Goal: Task Accomplishment & Management: Use online tool/utility

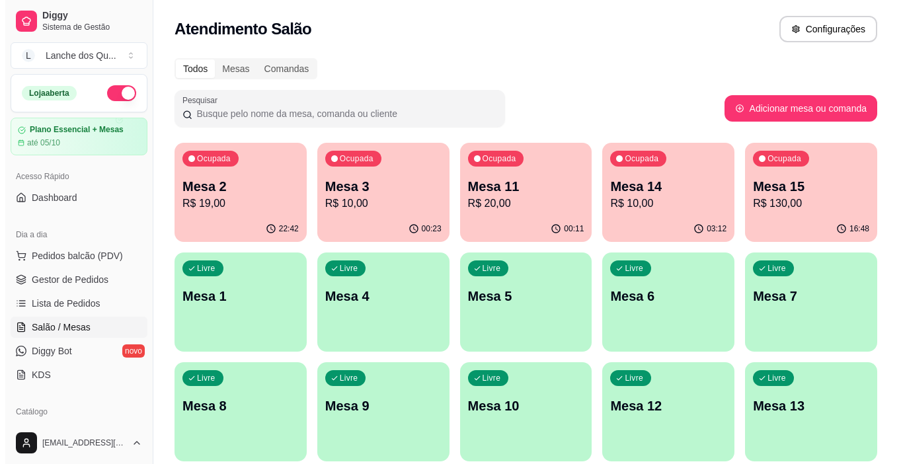
scroll to position [198, 0]
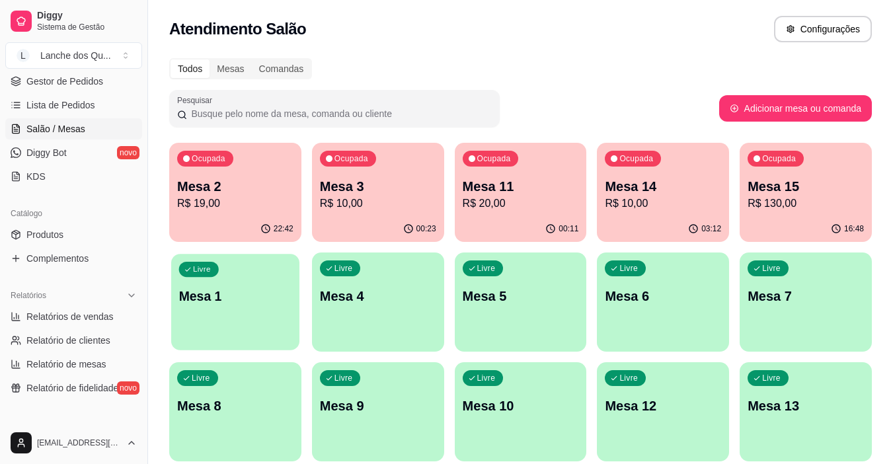
click at [243, 320] on div "Livre Mesa 1" at bounding box center [235, 294] width 128 height 81
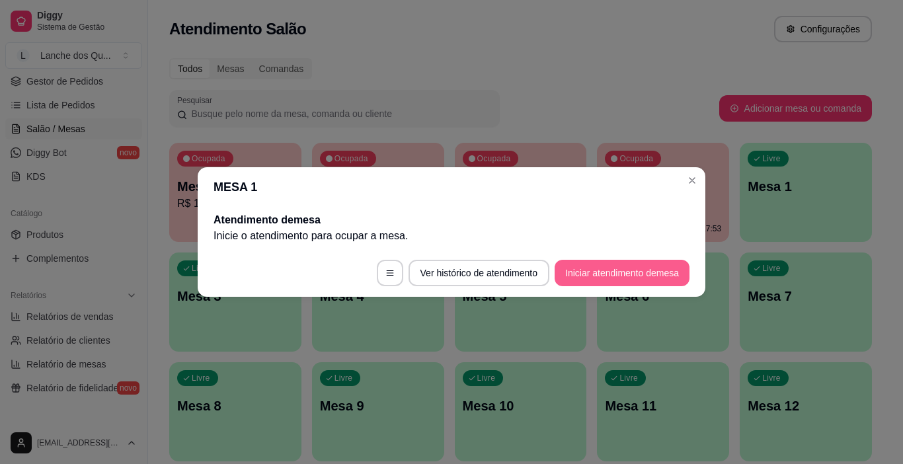
click at [592, 272] on button "Iniciar atendimento de mesa" at bounding box center [621, 273] width 135 height 26
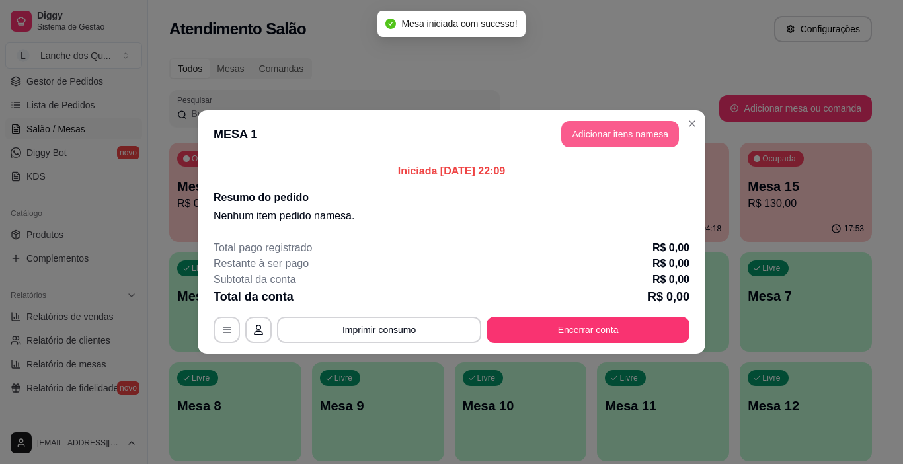
click at [614, 135] on button "Adicionar itens na mesa" at bounding box center [620, 134] width 118 height 26
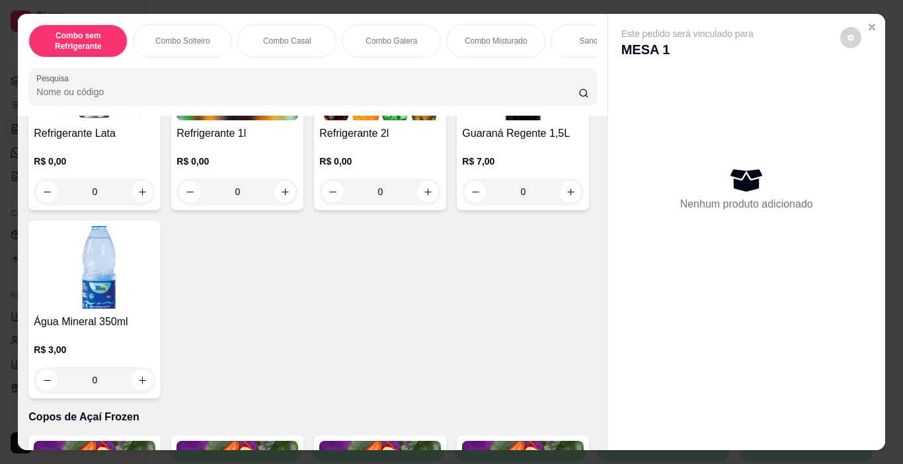
scroll to position [3172, 0]
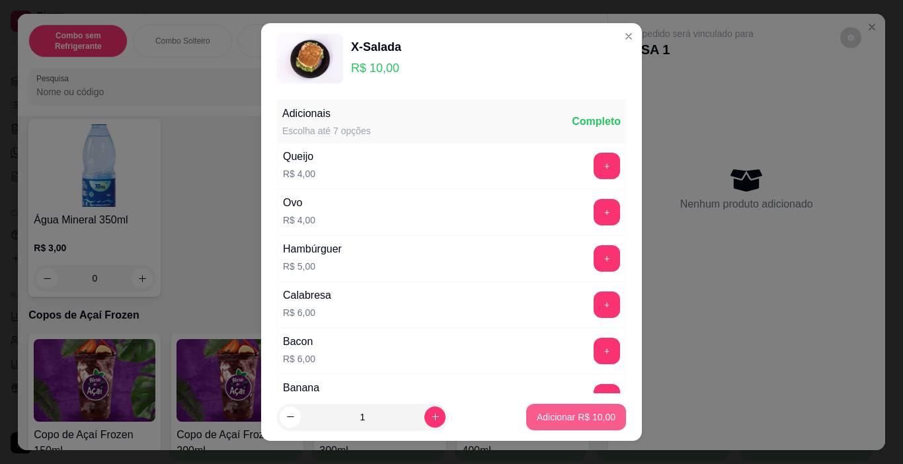
click at [541, 424] on button "Adicionar R$ 10,00" at bounding box center [576, 417] width 100 height 26
type input "1"
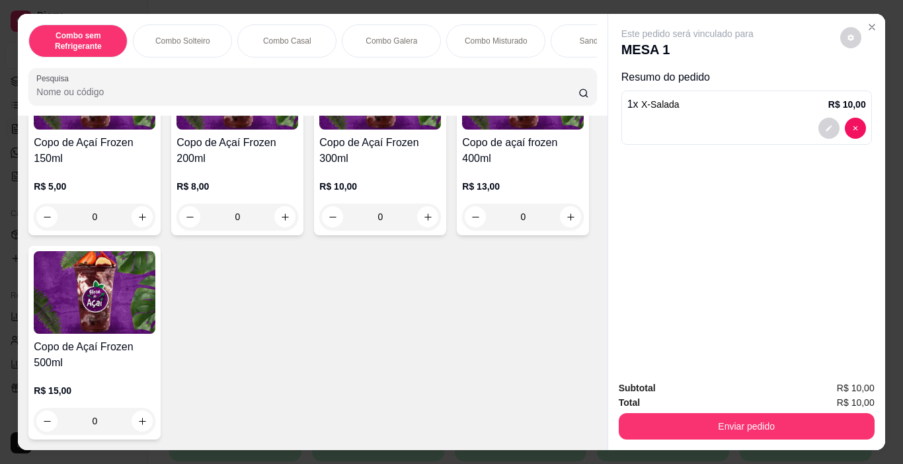
scroll to position [4097, 0]
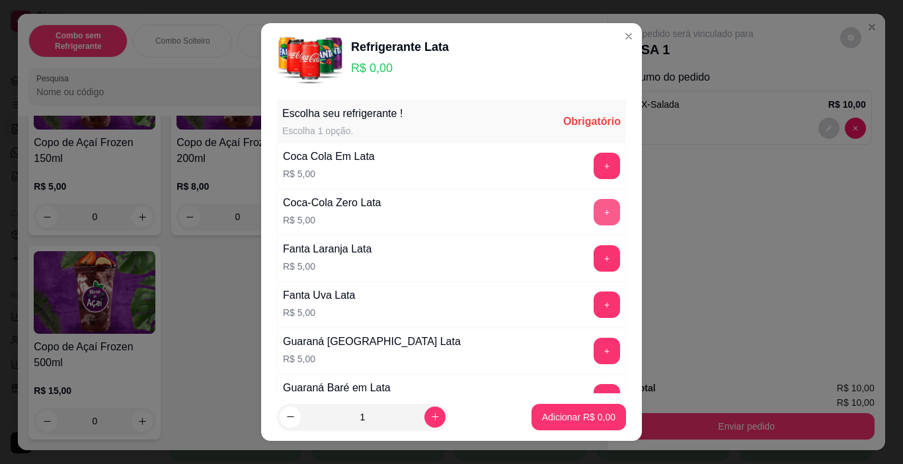
click at [593, 215] on button "+" at bounding box center [606, 212] width 26 height 26
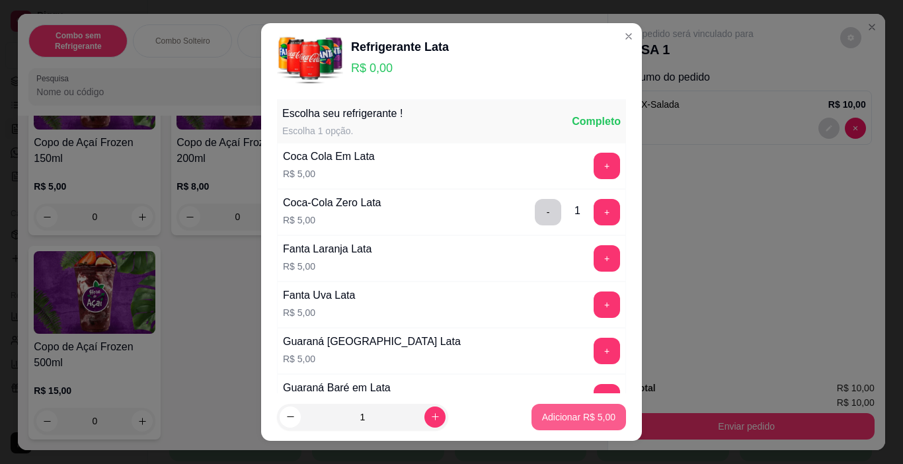
click at [556, 421] on p "Adicionar R$ 5,00" at bounding box center [578, 416] width 73 height 13
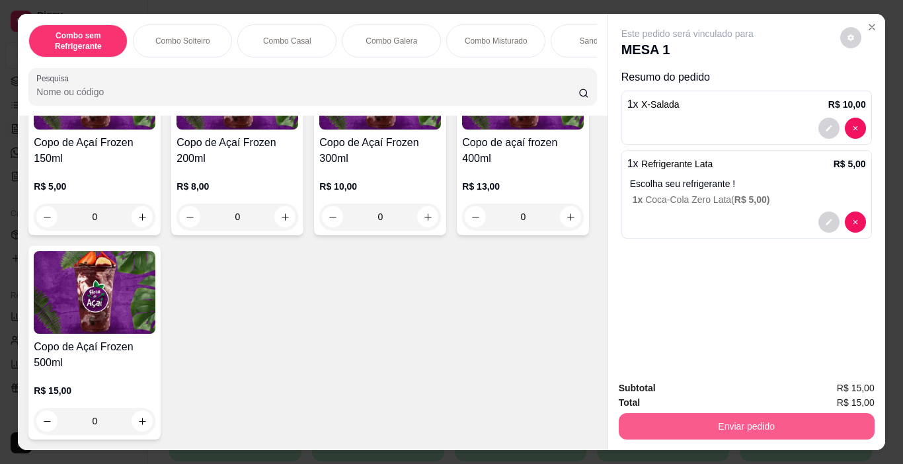
click at [675, 413] on button "Enviar pedido" at bounding box center [747, 426] width 256 height 26
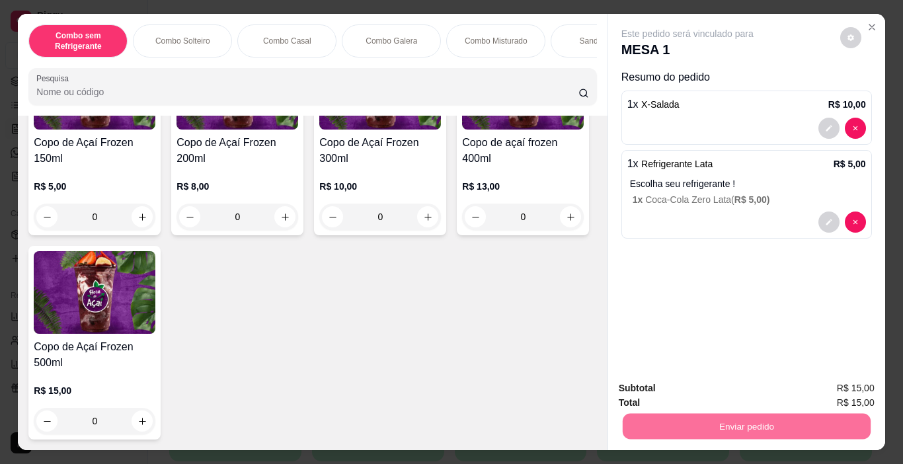
click at [744, 382] on button "Registrar cliente" at bounding box center [751, 388] width 87 height 25
click at [715, 418] on button "Enviar pedido" at bounding box center [746, 427] width 248 height 26
click at [833, 387] on button "Enviar pedido" at bounding box center [839, 388] width 75 height 25
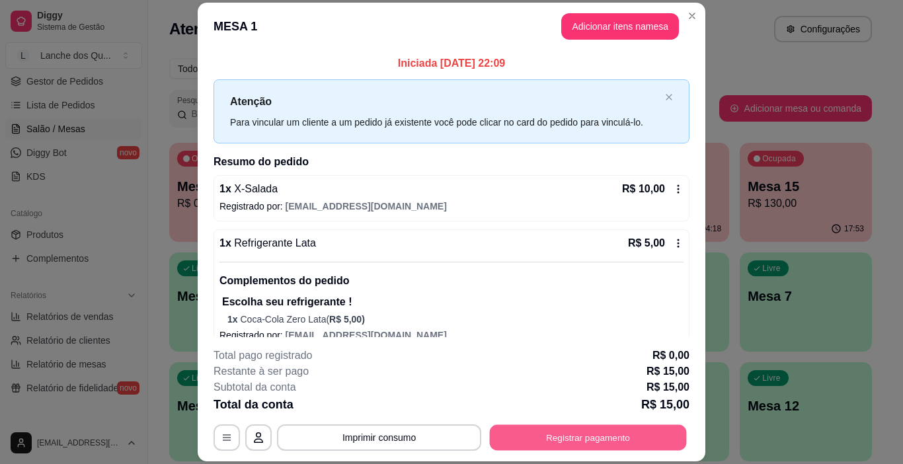
click at [602, 435] on button "Registrar pagamento" at bounding box center [588, 438] width 197 height 26
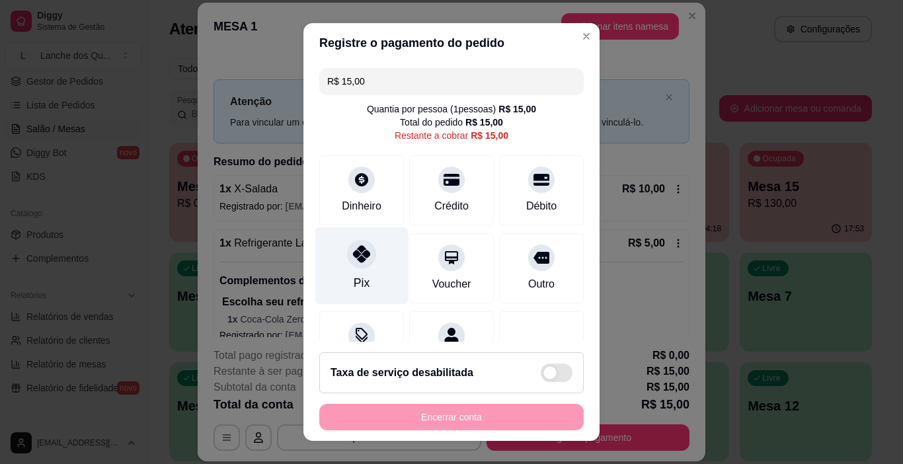
click at [338, 259] on div "Pix" at bounding box center [361, 265] width 93 height 77
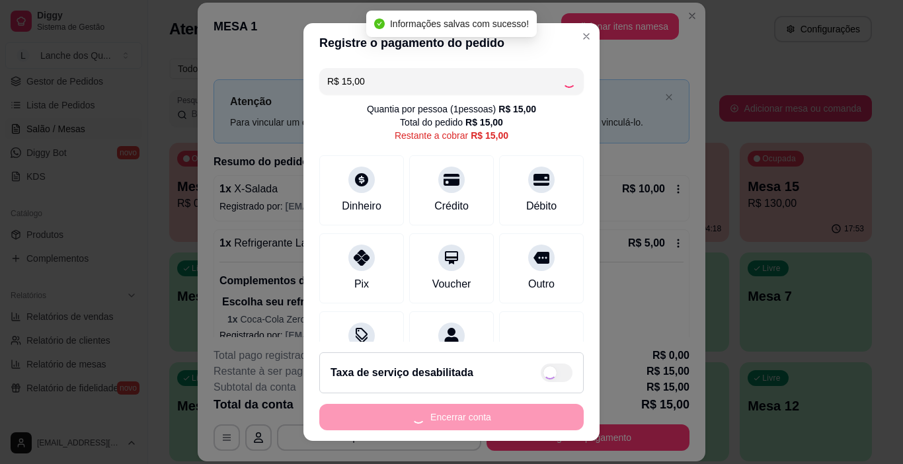
type input "R$ 0,00"
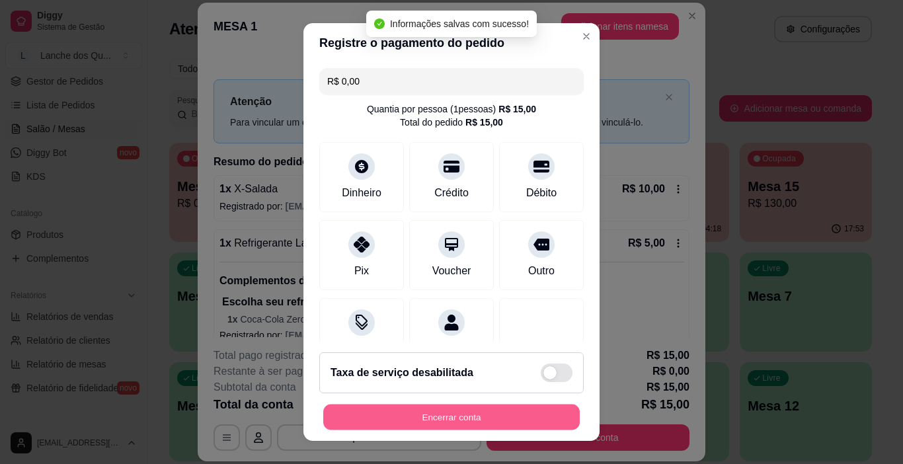
click at [449, 412] on button "Encerrar conta" at bounding box center [451, 417] width 256 height 26
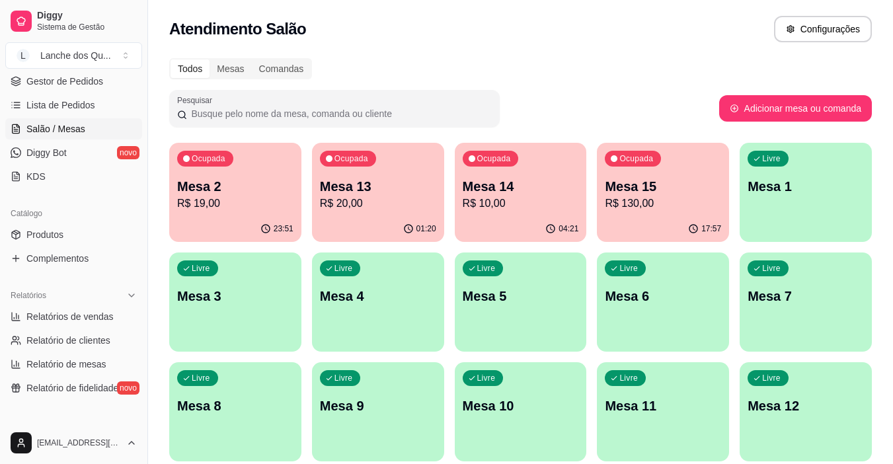
click at [794, 194] on p "Mesa 1" at bounding box center [805, 186] width 116 height 19
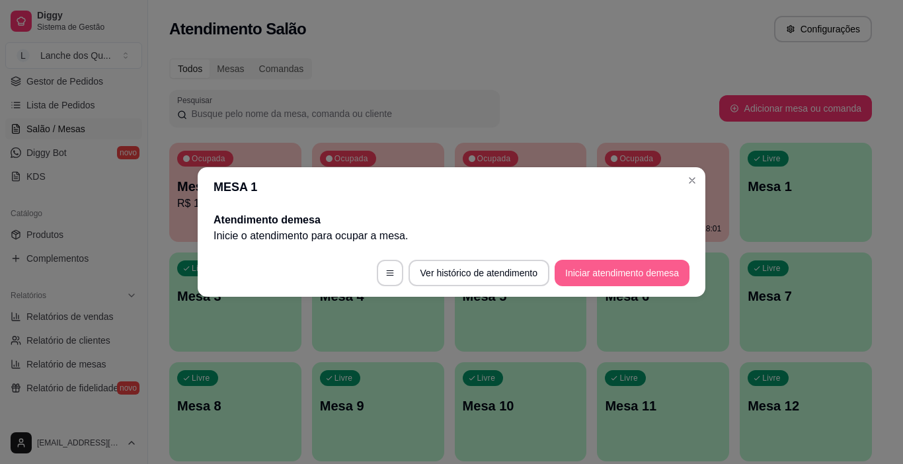
click at [642, 270] on button "Iniciar atendimento de mesa" at bounding box center [621, 273] width 135 height 26
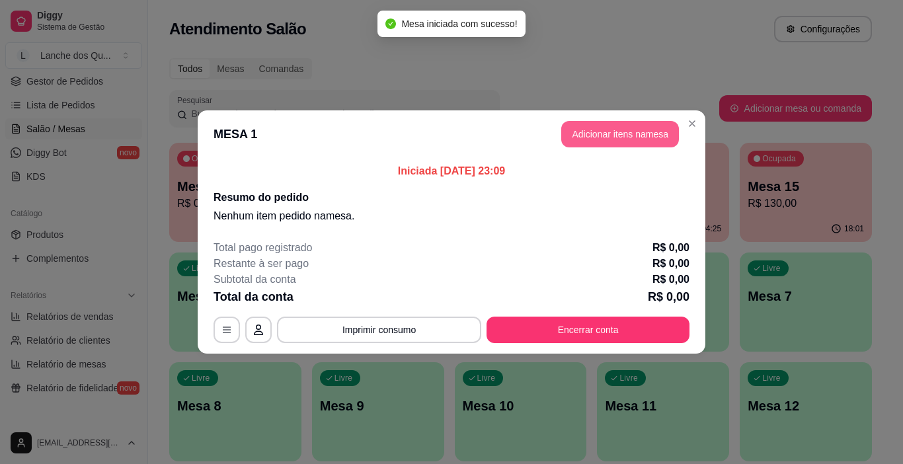
click at [613, 128] on button "Adicionar itens na mesa" at bounding box center [620, 134] width 118 height 26
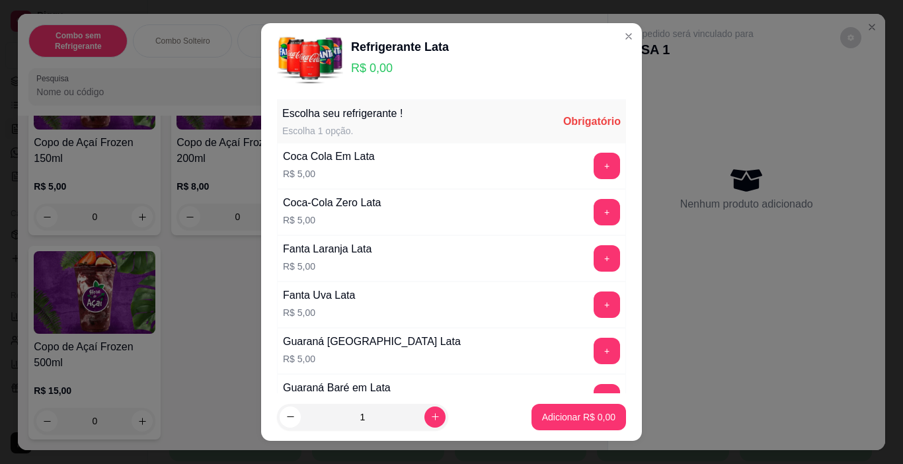
click at [601, 301] on div "Escolha seu refrigerante ! Escolha 1 opção. Obrigatório Coca Cola Em Lata R$ 5,…" at bounding box center [451, 243] width 381 height 299
click at [594, 305] on button "+" at bounding box center [607, 305] width 26 height 26
click at [580, 420] on p "Adicionar R$ 5,00" at bounding box center [578, 416] width 73 height 13
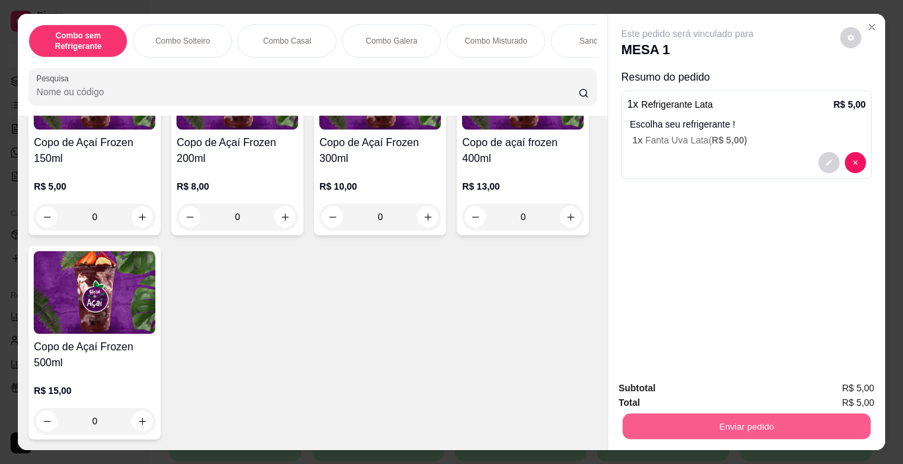
click at [667, 414] on button "Enviar pedido" at bounding box center [746, 427] width 248 height 26
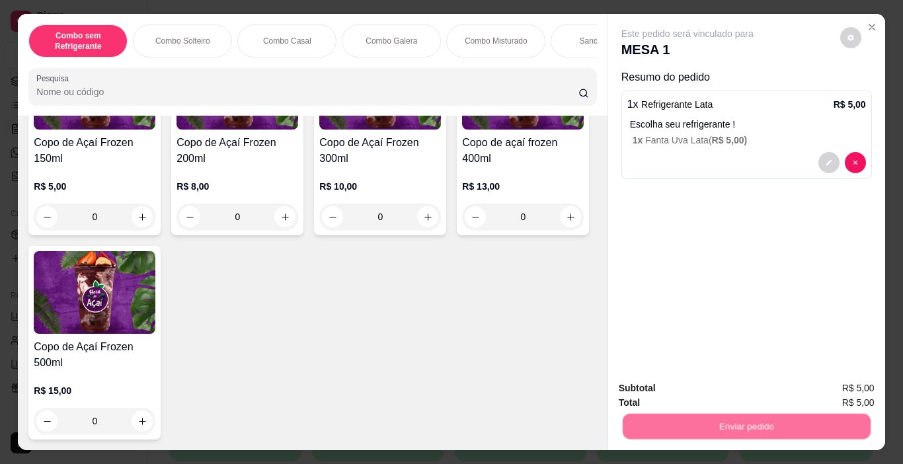
click at [682, 410] on div "Enviar pedido" at bounding box center [747, 425] width 256 height 30
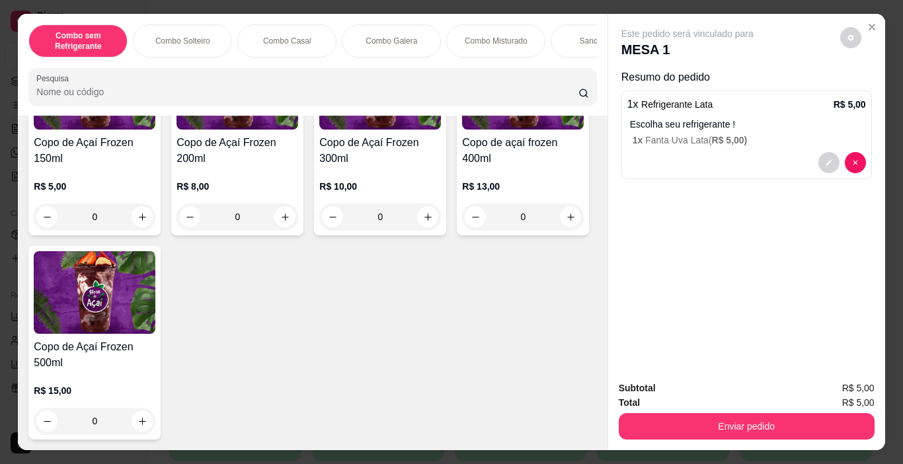
click at [725, 398] on div "Total R$ 5,00" at bounding box center [747, 402] width 256 height 15
click at [722, 413] on button "Enviar pedido" at bounding box center [747, 426] width 256 height 26
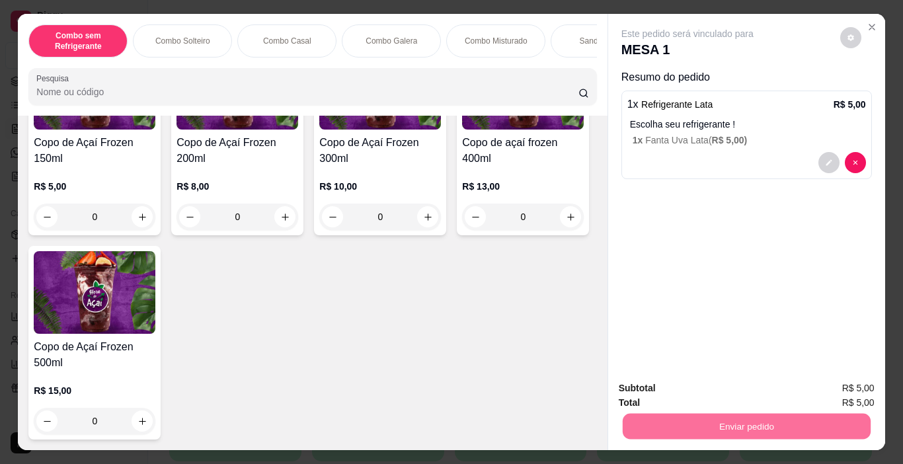
click at [840, 385] on button "Enviar pedido" at bounding box center [839, 388] width 75 height 25
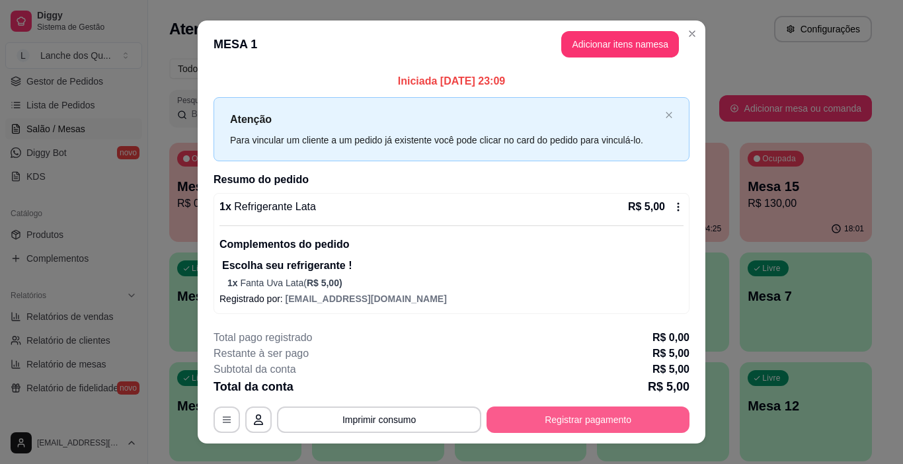
click at [589, 427] on button "Registrar pagamento" at bounding box center [587, 419] width 203 height 26
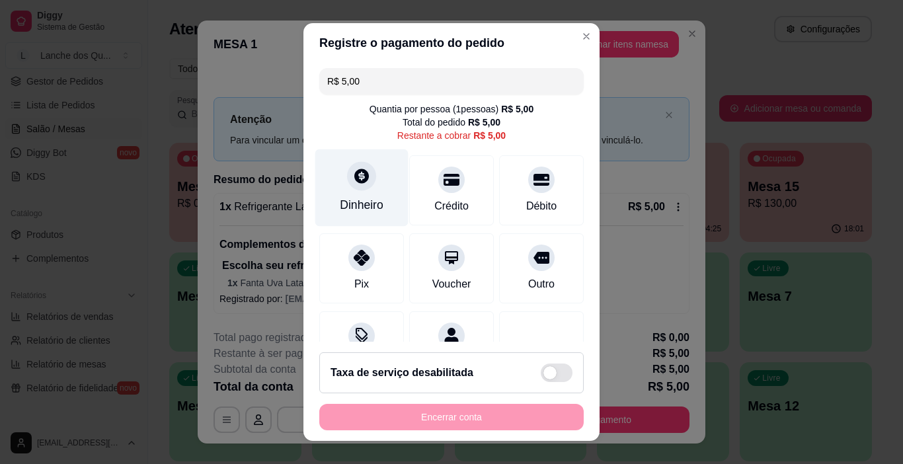
click at [361, 188] on div at bounding box center [361, 176] width 29 height 29
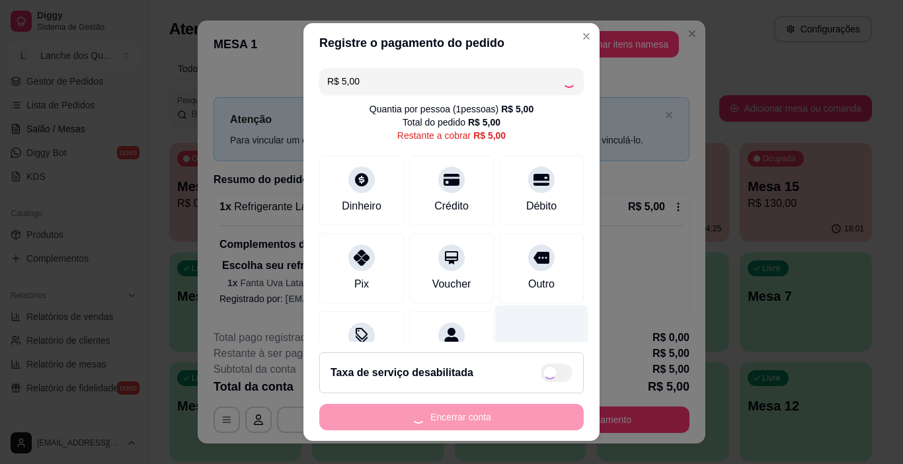
scroll to position [61, 0]
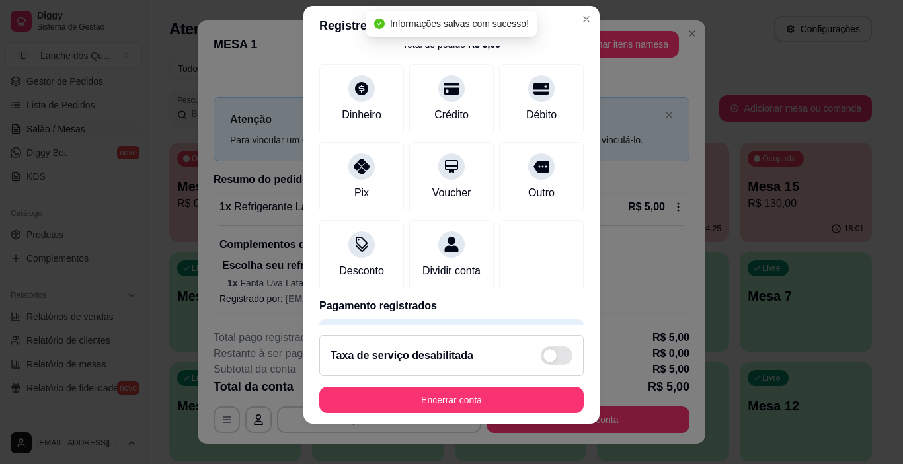
type input "R$ 0,00"
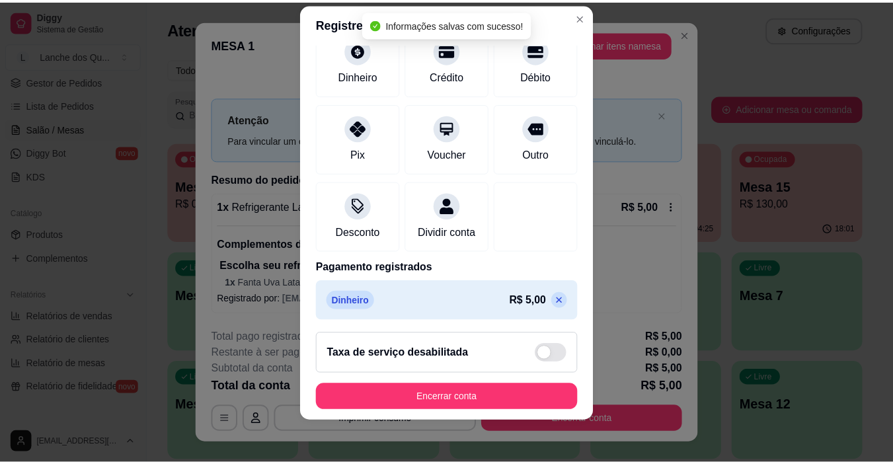
scroll to position [116, 0]
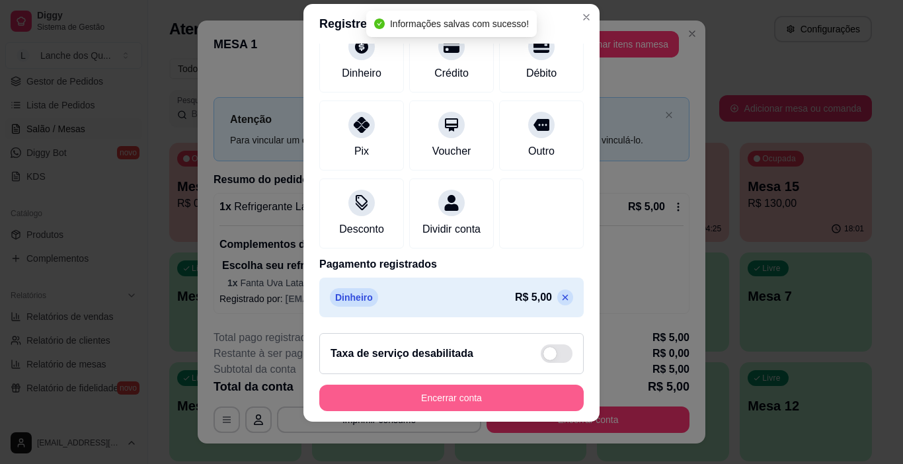
click at [521, 396] on button "Encerrar conta" at bounding box center [451, 398] width 264 height 26
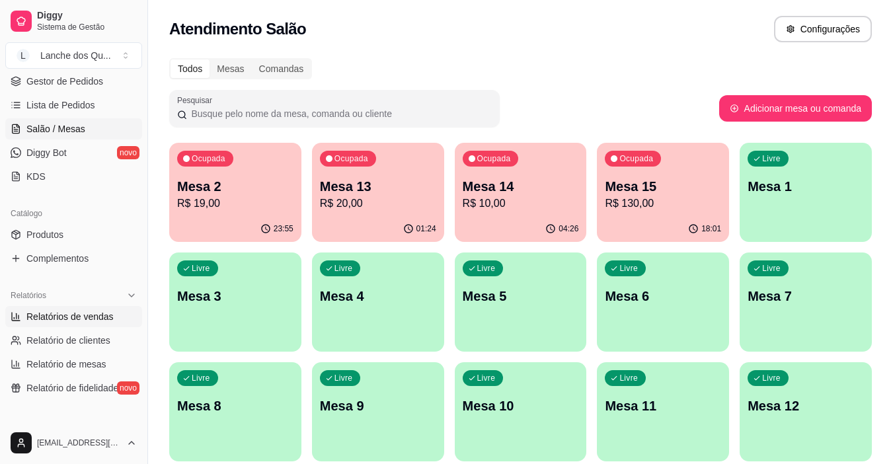
click at [56, 313] on span "Relatórios de vendas" at bounding box center [69, 316] width 87 height 13
select select "ALL"
select select "0"
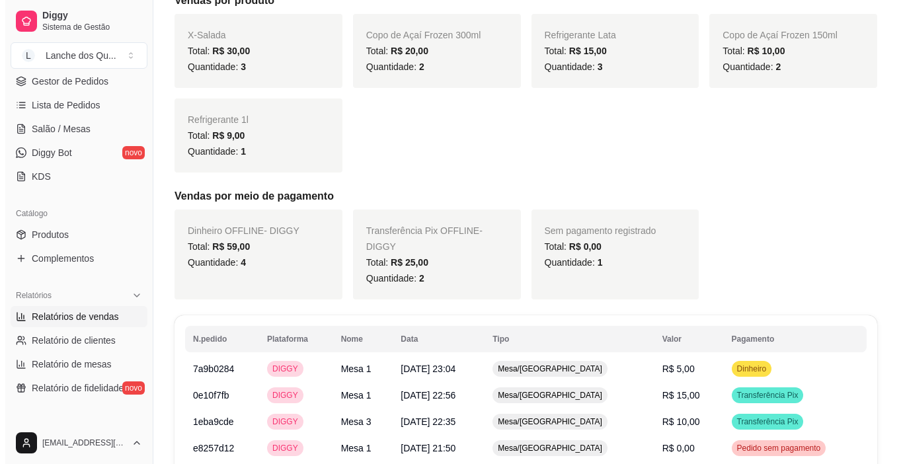
scroll to position [444, 0]
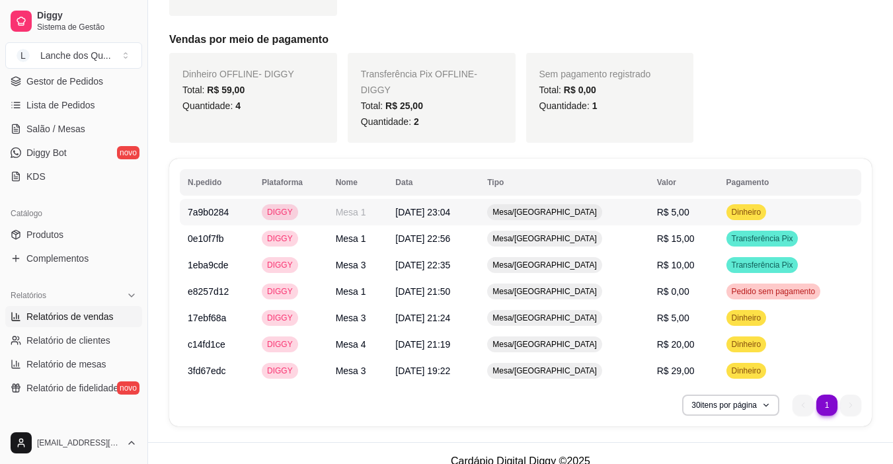
click at [733, 204] on div "Dinheiro" at bounding box center [746, 212] width 40 height 16
click at [746, 233] on span "Transferência Pix" at bounding box center [762, 238] width 67 height 11
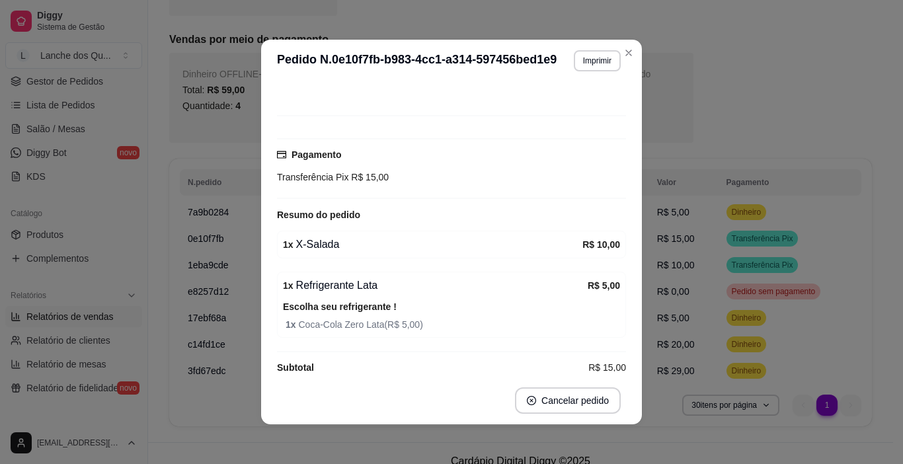
scroll to position [96, 0]
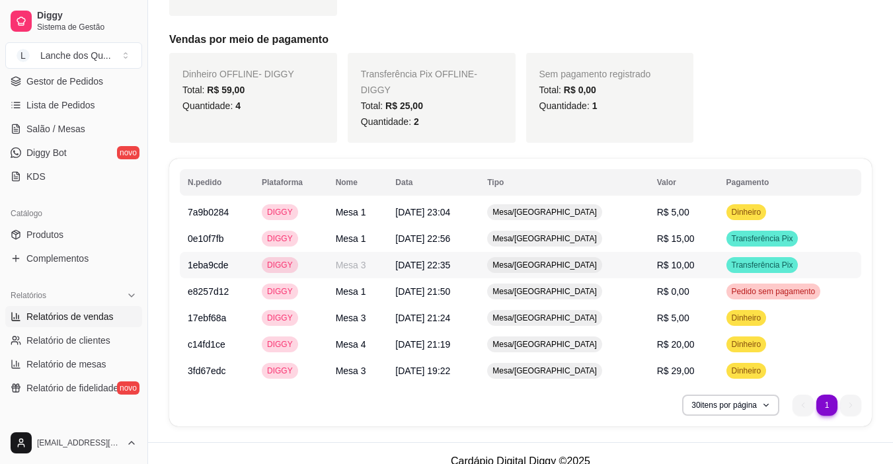
click at [737, 260] on span "Transferência Pix" at bounding box center [762, 265] width 67 height 11
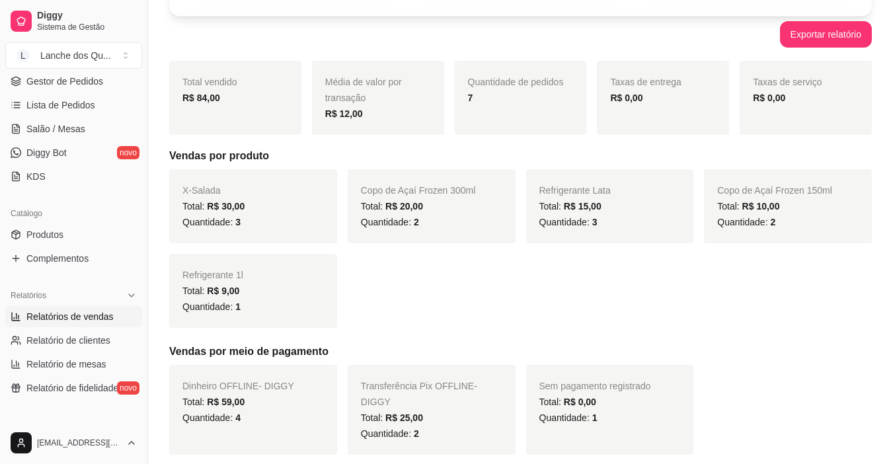
scroll to position [444, 0]
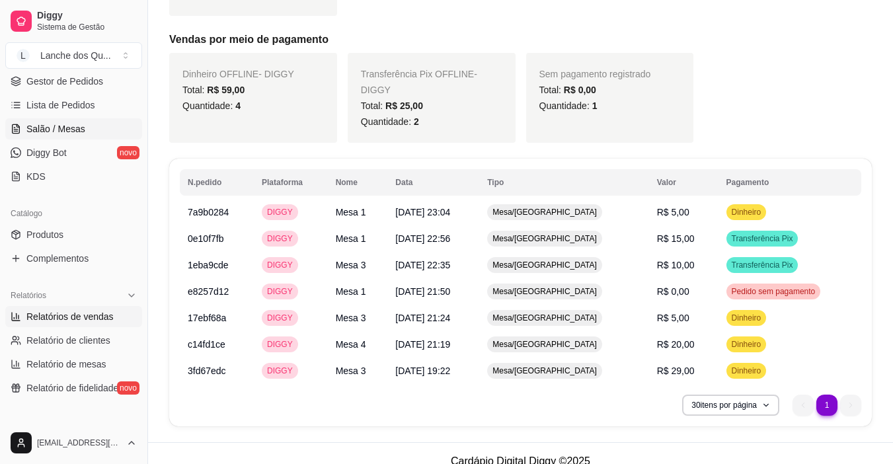
click at [48, 128] on span "Salão / Mesas" at bounding box center [55, 128] width 59 height 13
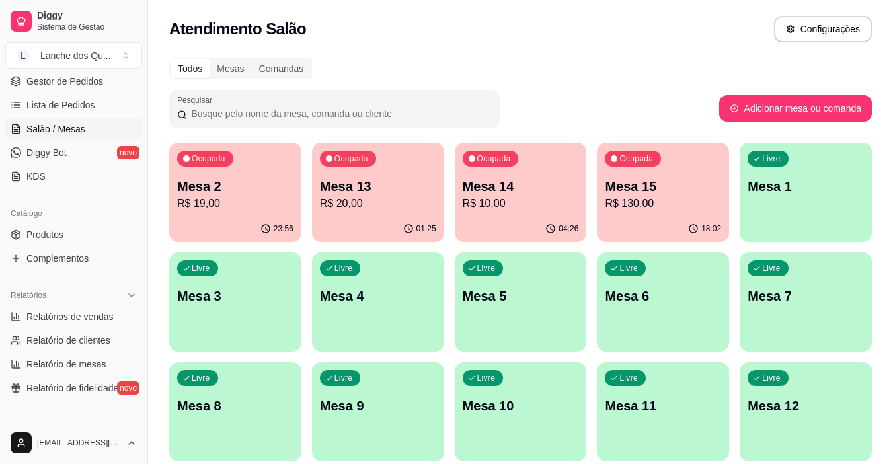
click at [813, 202] on div "Livre Mesa 1" at bounding box center [805, 184] width 132 height 83
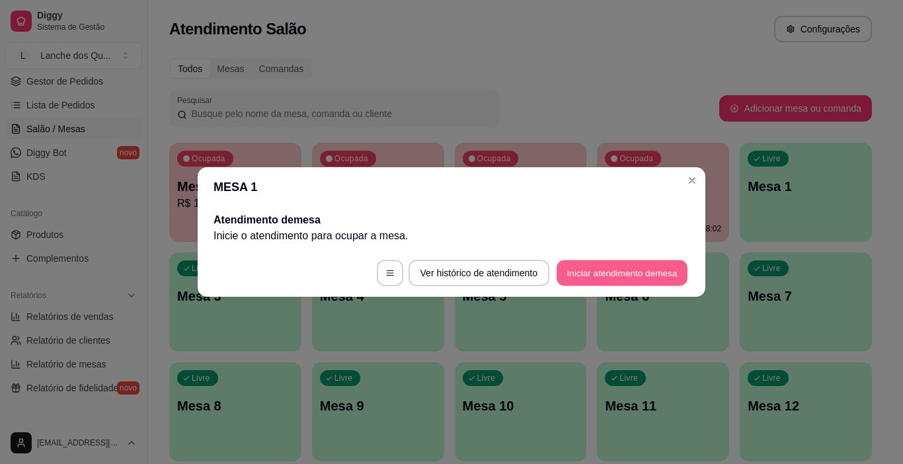
click at [624, 274] on button "Iniciar atendimento de mesa" at bounding box center [621, 273] width 131 height 26
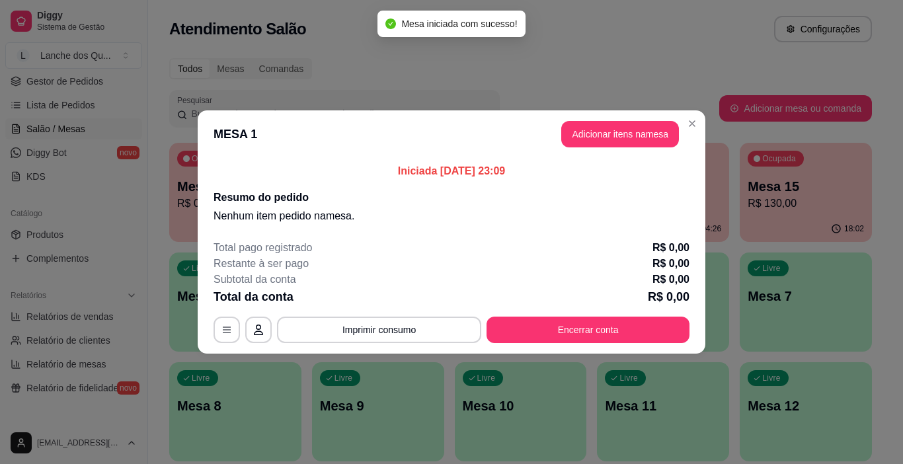
click at [614, 134] on button "Adicionar itens na mesa" at bounding box center [620, 134] width 118 height 26
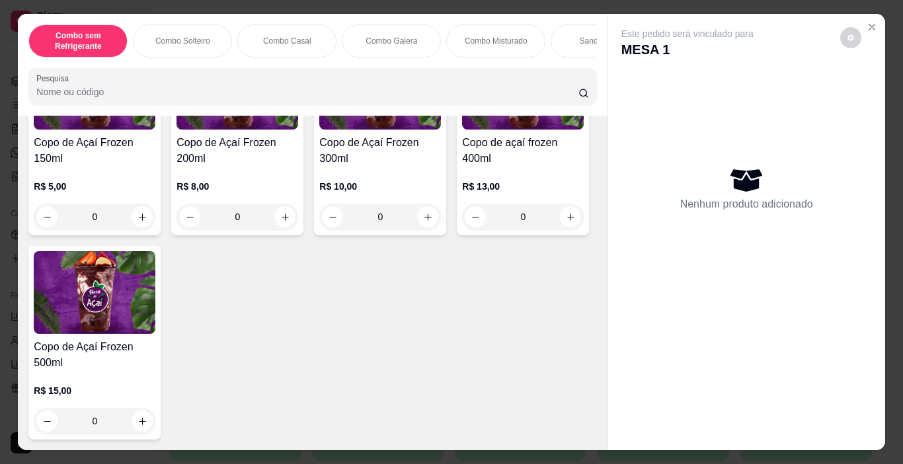
scroll to position [4620, 0]
click at [462, 230] on div "0" at bounding box center [523, 217] width 122 height 26
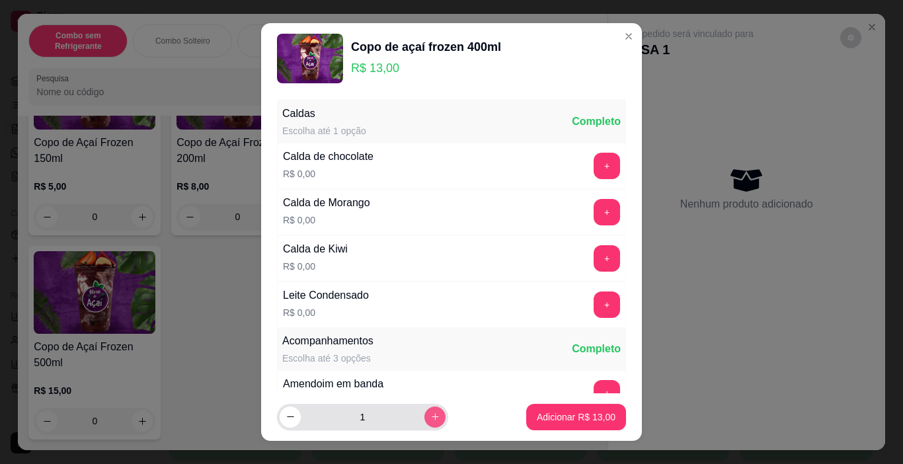
click at [430, 418] on icon "increase-product-quantity" at bounding box center [435, 417] width 10 height 10
type input "2"
click at [560, 426] on button "Adicionar R$ 26,00" at bounding box center [576, 417] width 100 height 26
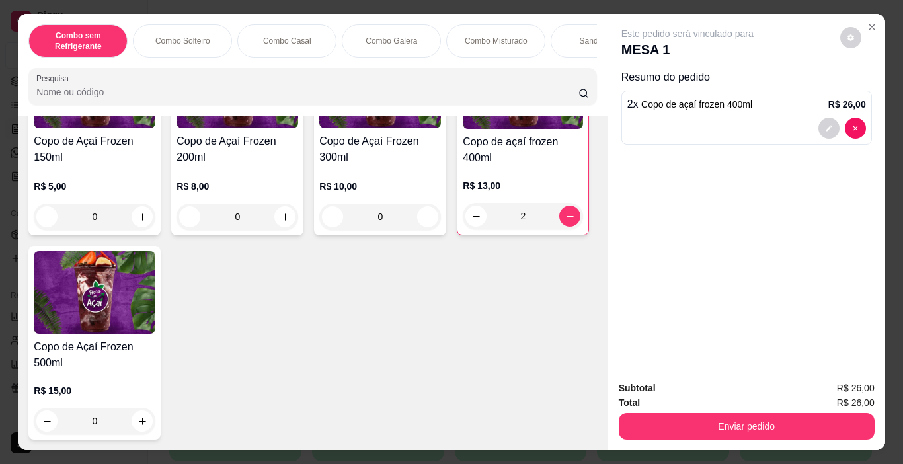
type input "2"
click at [451, 241] on div "Combo sem Refrigerante Combo Solteiro Combo Casal Combo Galera Combo Misturado …" at bounding box center [451, 232] width 866 height 436
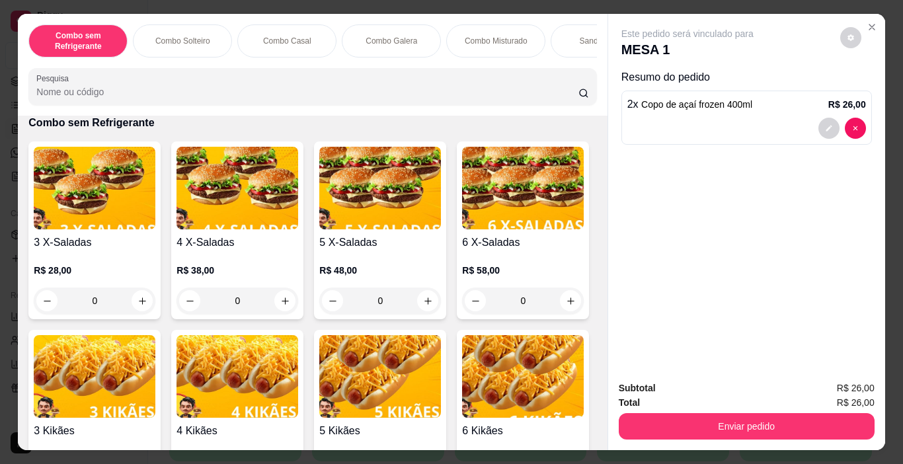
scroll to position [0, 0]
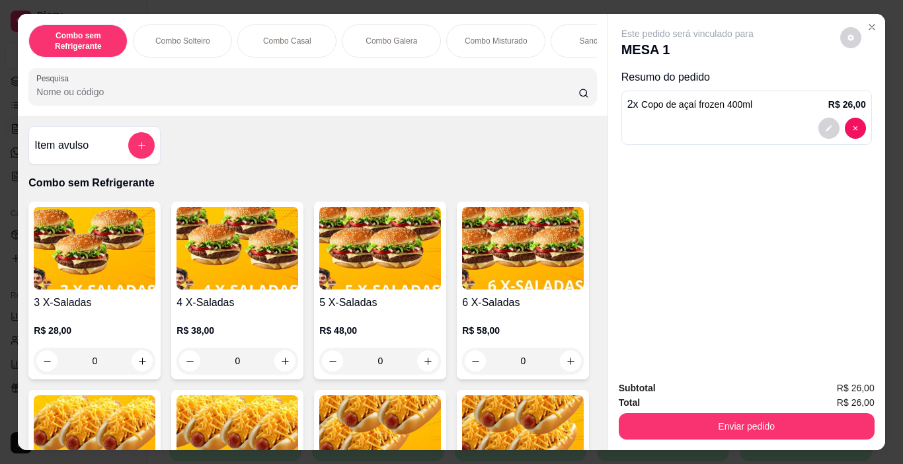
click at [116, 137] on div "Item avulso" at bounding box center [94, 145] width 120 height 26
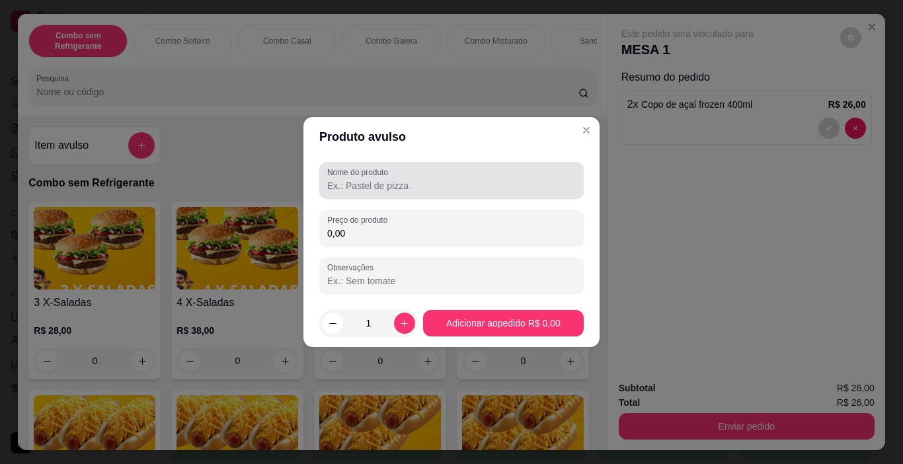
click at [427, 198] on div "Nome do produto" at bounding box center [451, 180] width 264 height 37
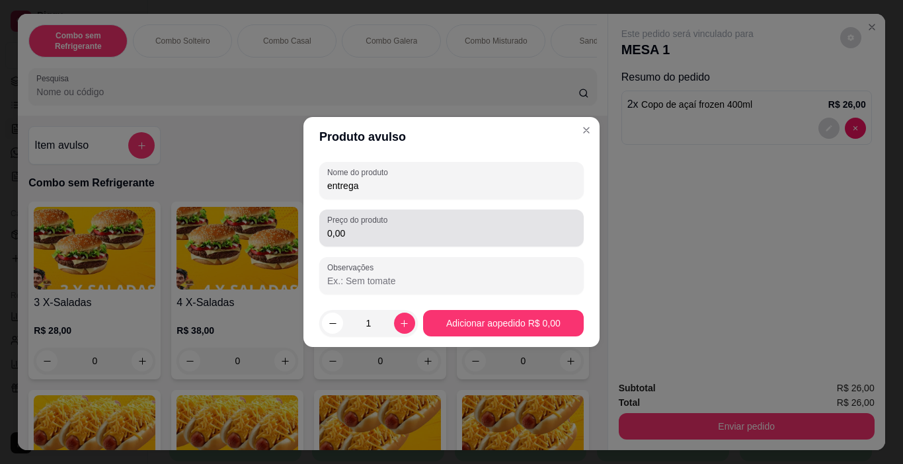
type input "entrega"
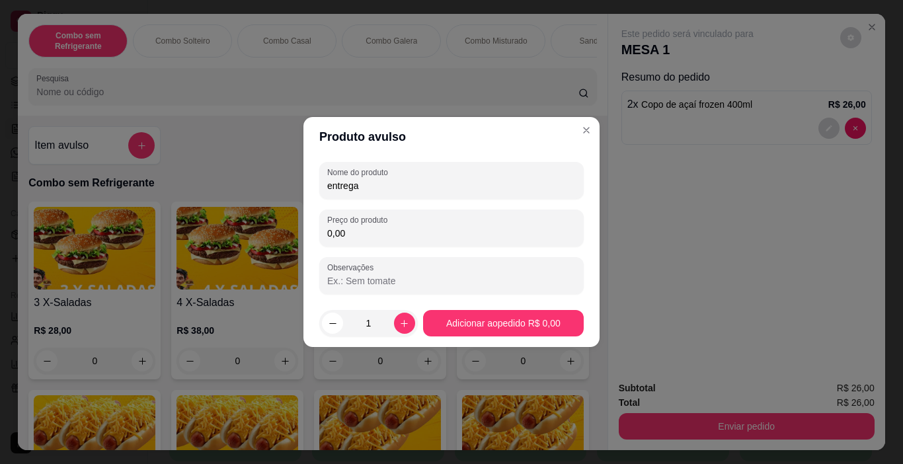
drag, startPoint x: 415, startPoint y: 237, endPoint x: 217, endPoint y: 231, distance: 198.3
click at [217, 231] on div "Produto avulso Nome do produto entrega Preço do produto 0,00 Observações 1 Adic…" at bounding box center [451, 232] width 903 height 464
type input "3,00"
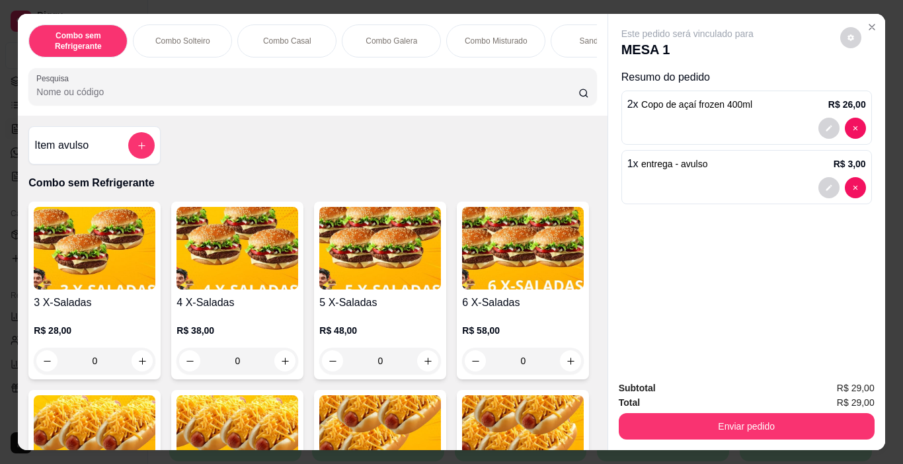
click at [712, 418] on button "Enviar pedido" at bounding box center [747, 426] width 256 height 26
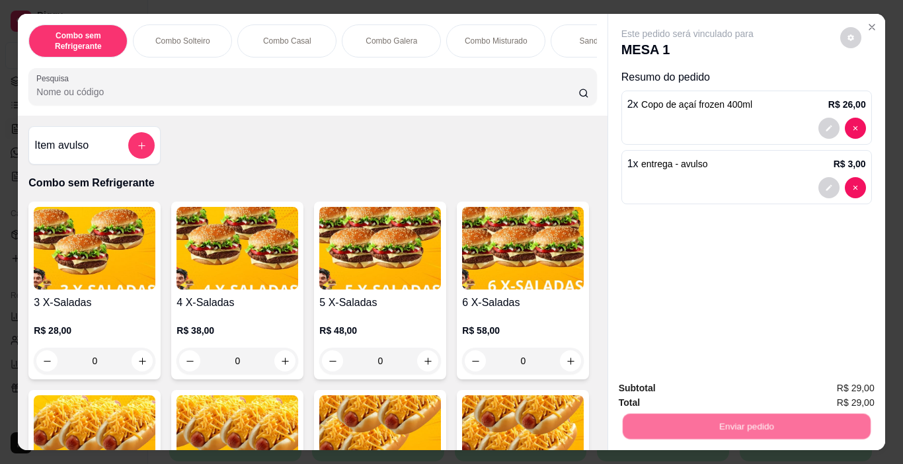
click at [724, 383] on button "Registrar cliente" at bounding box center [751, 388] width 87 height 25
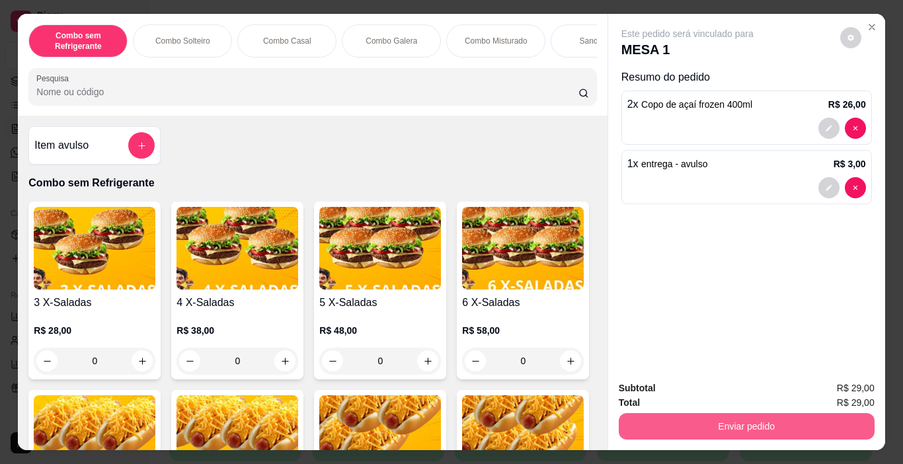
click at [743, 417] on button "Enviar pedido" at bounding box center [747, 426] width 256 height 26
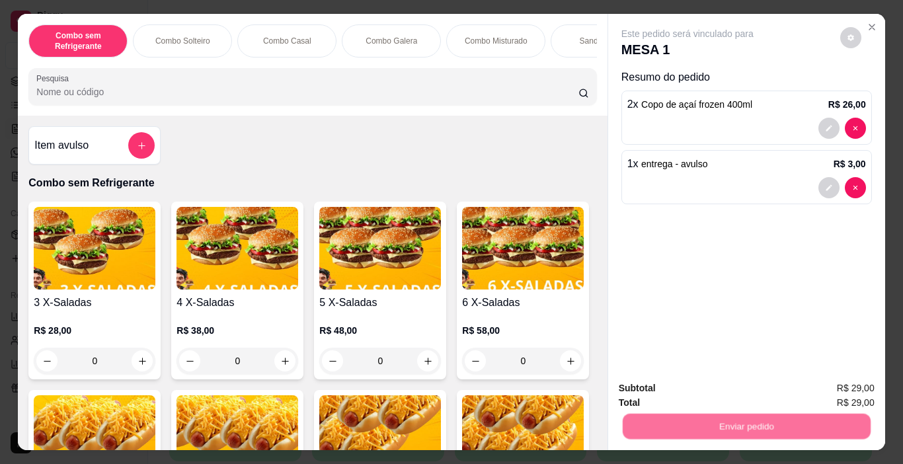
click at [735, 386] on button "Registrar cliente" at bounding box center [751, 388] width 87 height 25
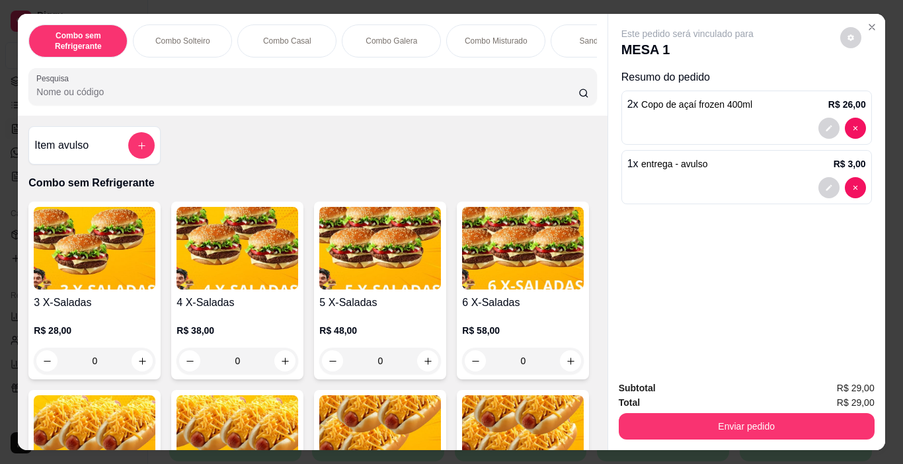
click at [723, 400] on div "Total R$ 29,00" at bounding box center [747, 402] width 256 height 15
click at [737, 419] on button "Enviar pedido" at bounding box center [747, 426] width 256 height 26
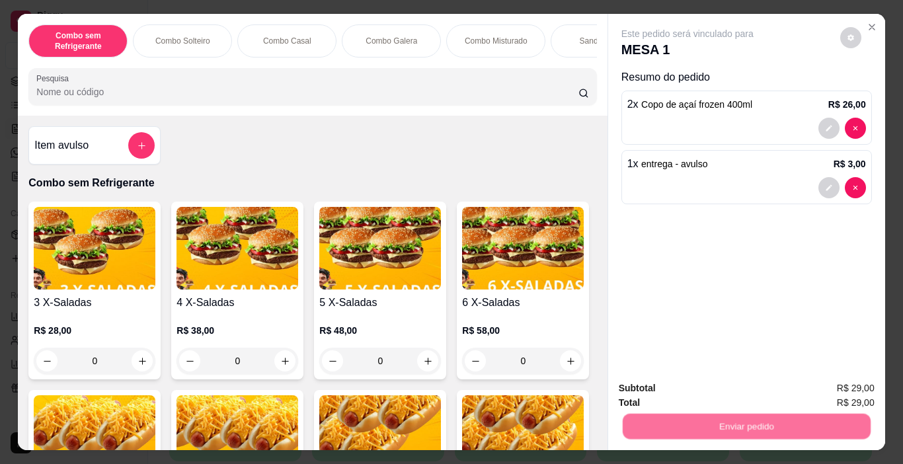
click at [825, 389] on button "Enviar pedido" at bounding box center [839, 388] width 75 height 25
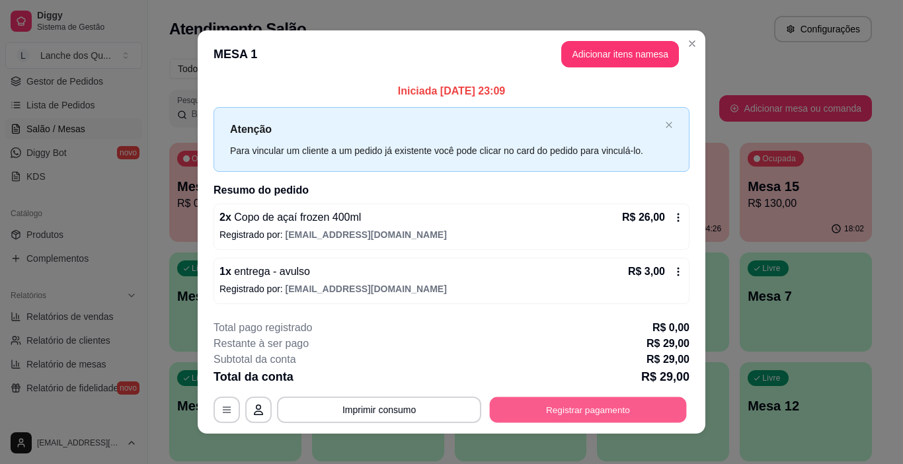
click at [652, 410] on button "Registrar pagamento" at bounding box center [588, 409] width 197 height 26
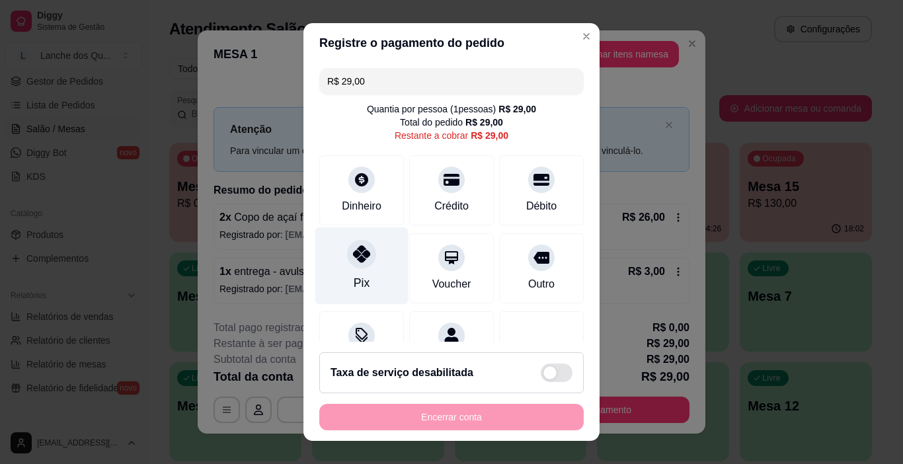
click at [353, 254] on icon at bounding box center [361, 253] width 17 height 17
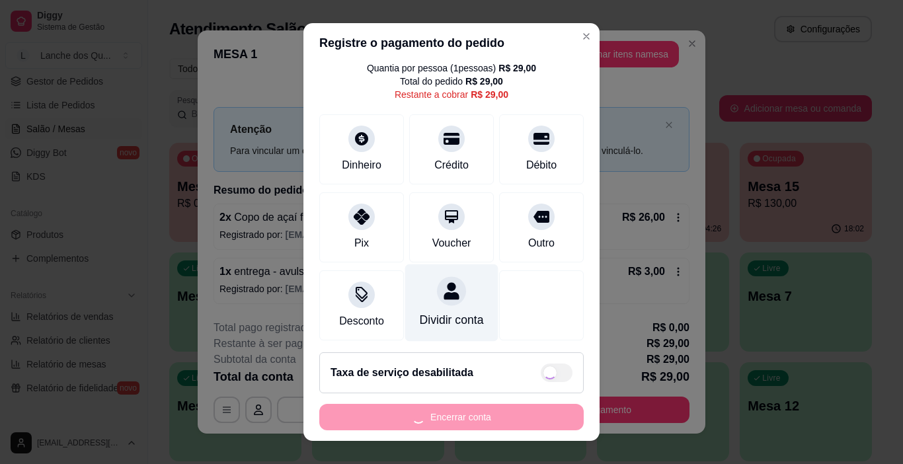
scroll to position [61, 0]
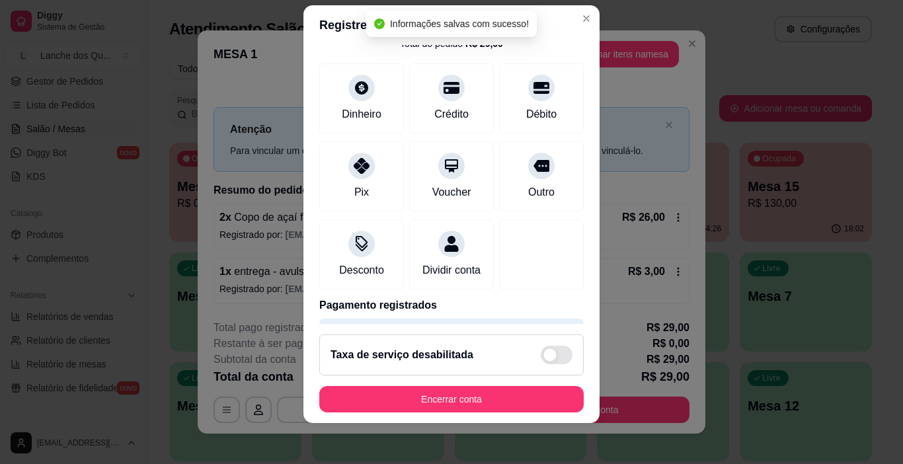
type input "R$ 0,00"
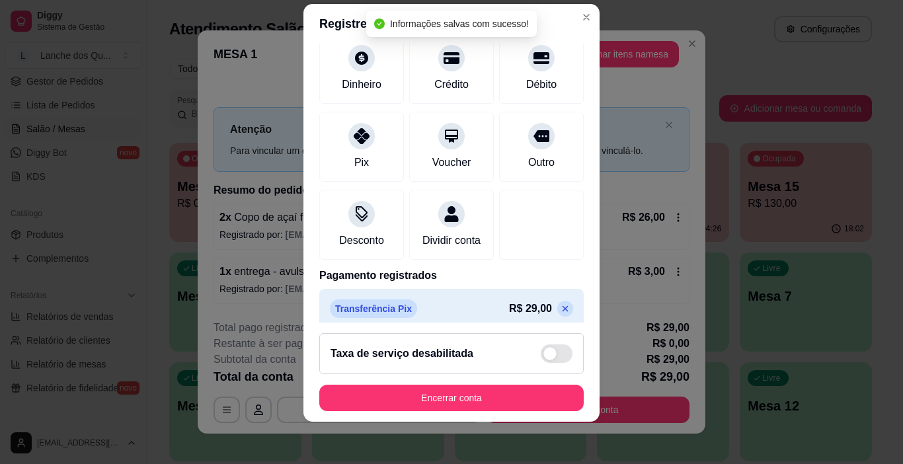
scroll to position [116, 0]
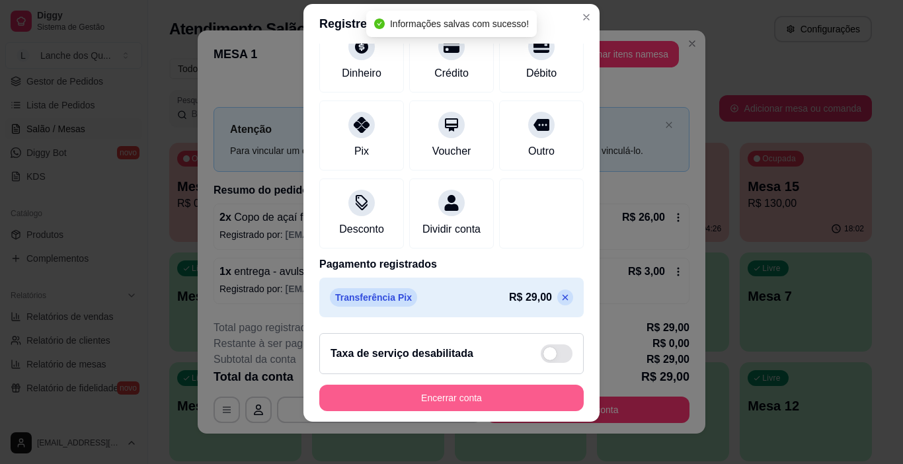
click at [521, 404] on button "Encerrar conta" at bounding box center [451, 398] width 264 height 26
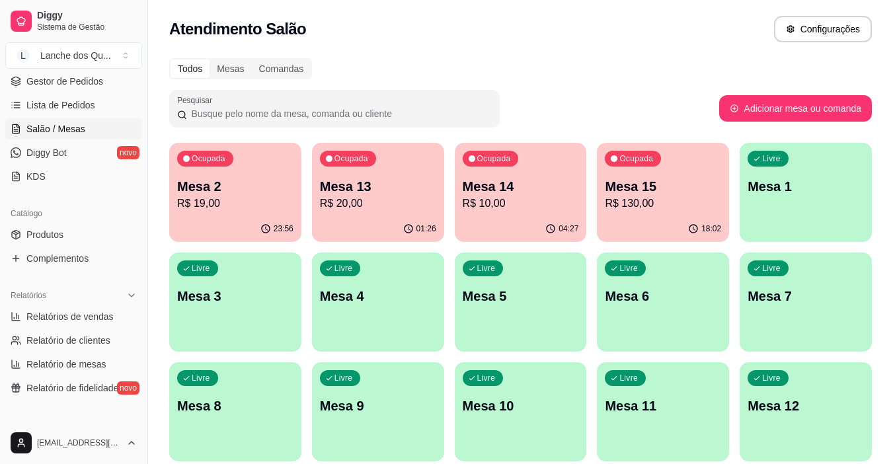
click at [194, 225] on div "23:56" at bounding box center [235, 229] width 132 height 26
click at [385, 189] on p "Mesa 13" at bounding box center [378, 186] width 116 height 19
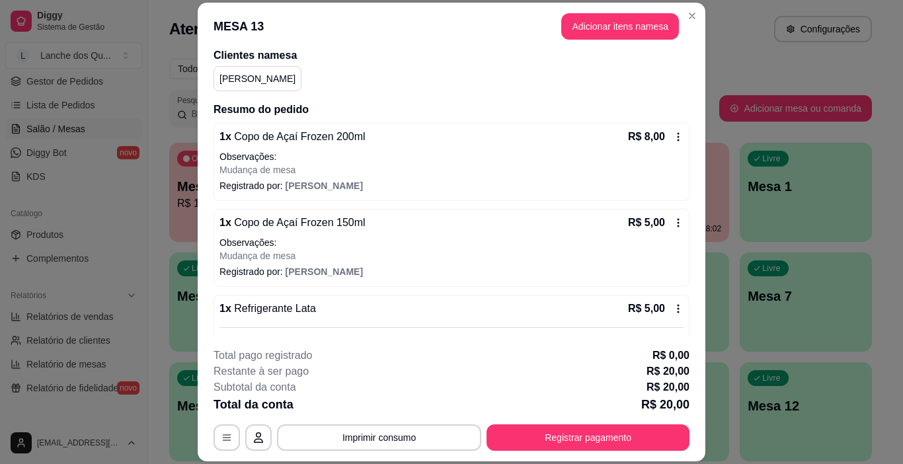
scroll to position [307, 0]
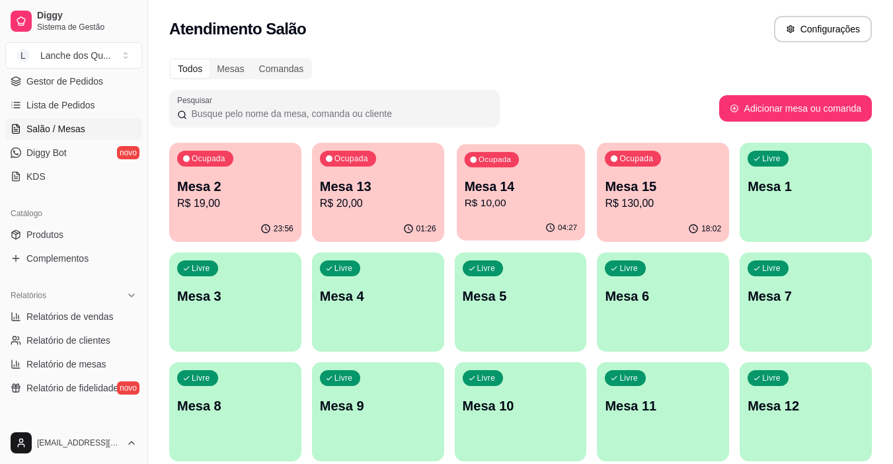
click at [494, 199] on p "R$ 10,00" at bounding box center [520, 203] width 113 height 15
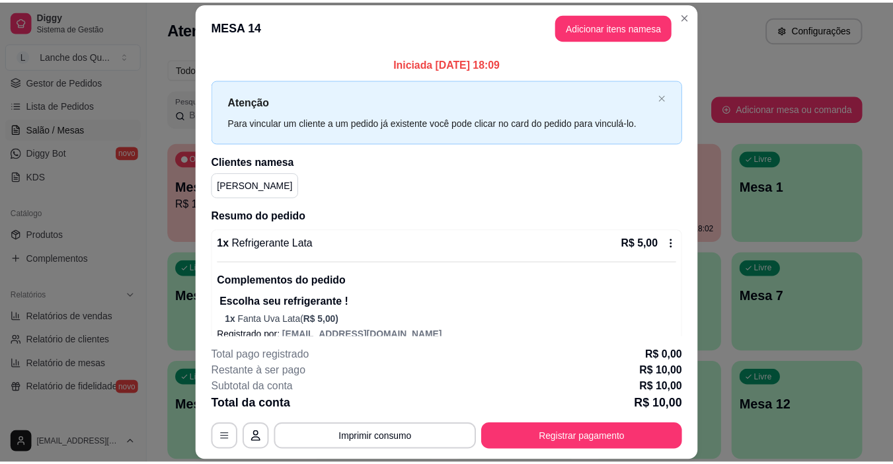
scroll to position [147, 0]
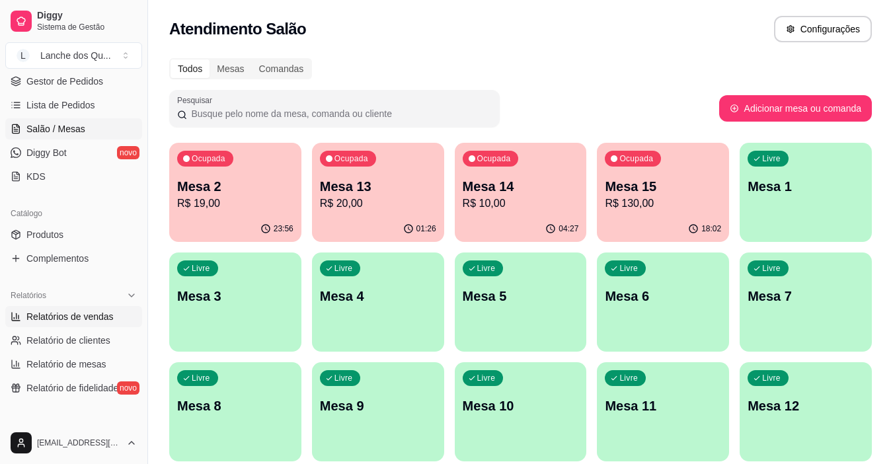
click at [65, 318] on span "Relatórios de vendas" at bounding box center [69, 316] width 87 height 13
select select "ALL"
select select "0"
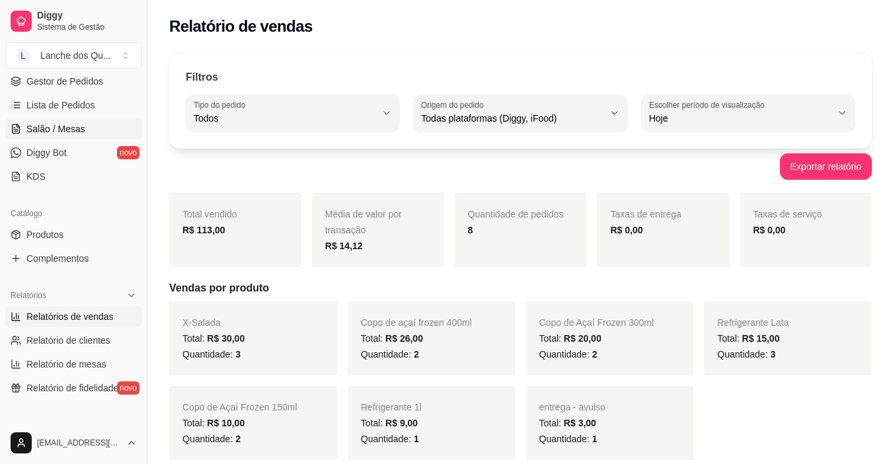
click at [71, 127] on span "Salão / Mesas" at bounding box center [55, 128] width 59 height 13
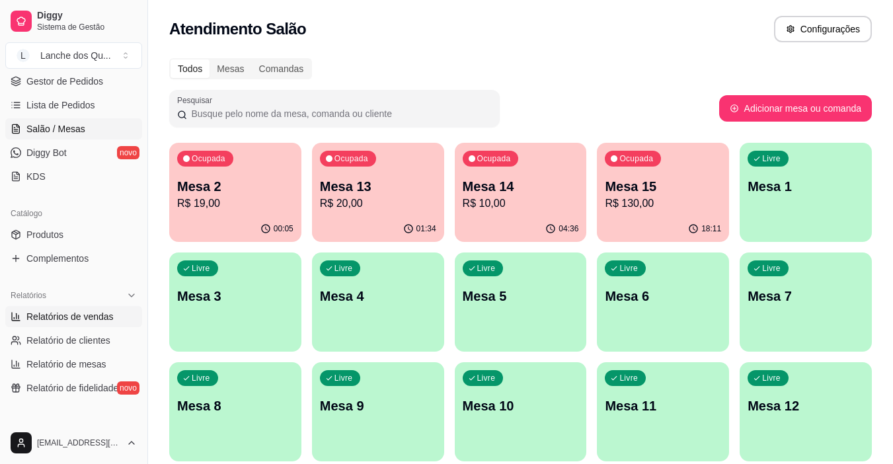
click at [57, 317] on span "Relatórios de vendas" at bounding box center [69, 316] width 87 height 13
select select "ALL"
select select "0"
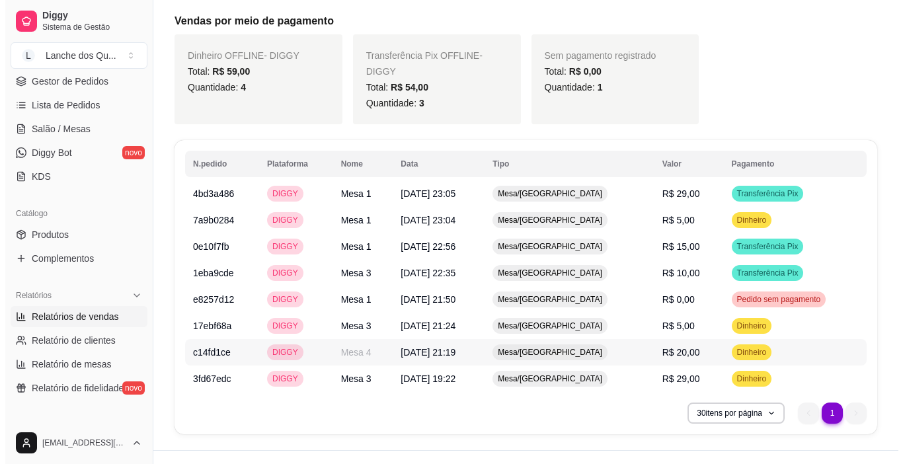
scroll to position [470, 0]
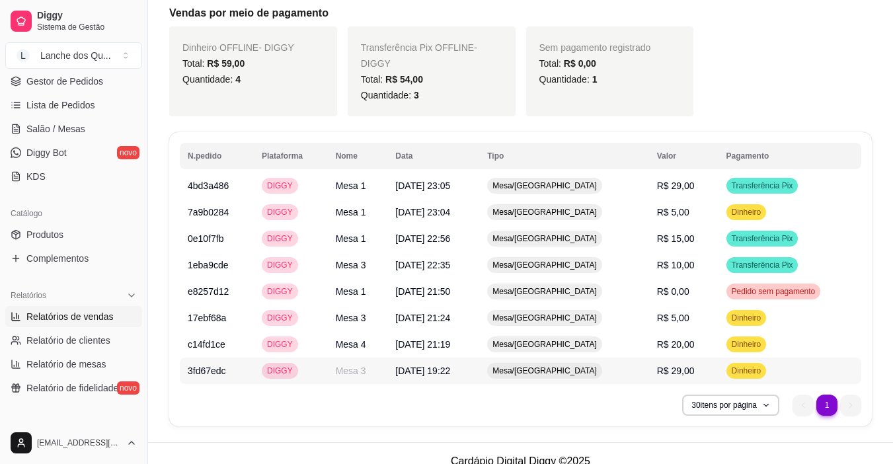
click at [681, 365] on span "R$ 29,00" at bounding box center [676, 370] width 38 height 11
click at [688, 331] on td "R$ 20,00" at bounding box center [683, 344] width 69 height 26
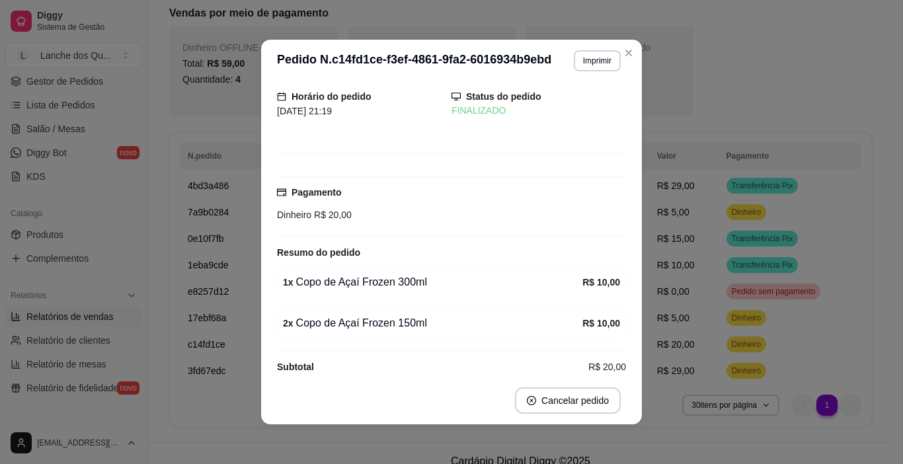
scroll to position [57, 0]
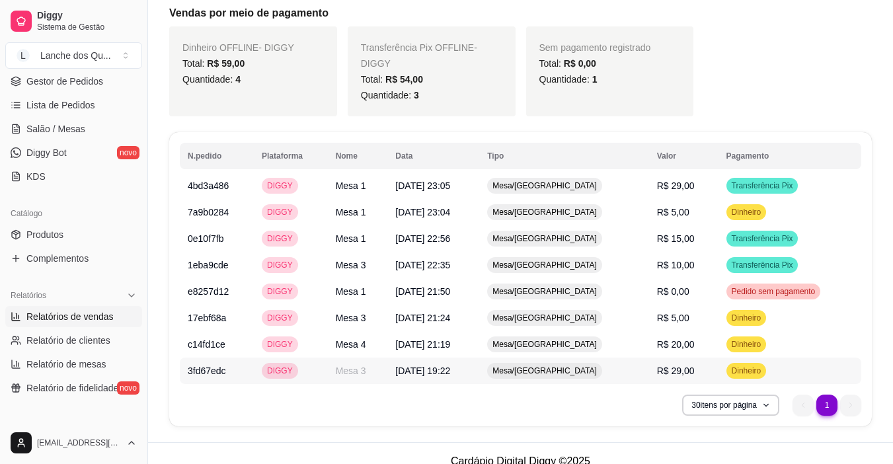
click at [698, 357] on td "R$ 29,00" at bounding box center [683, 370] width 69 height 26
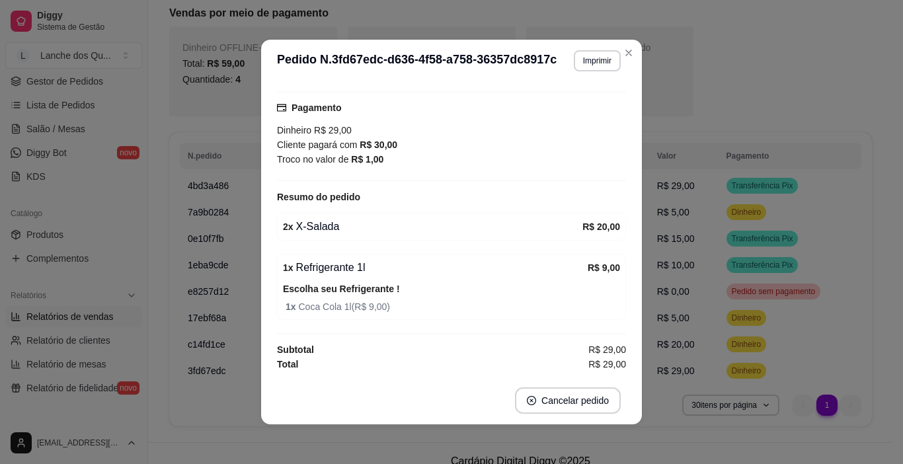
scroll to position [3, 0]
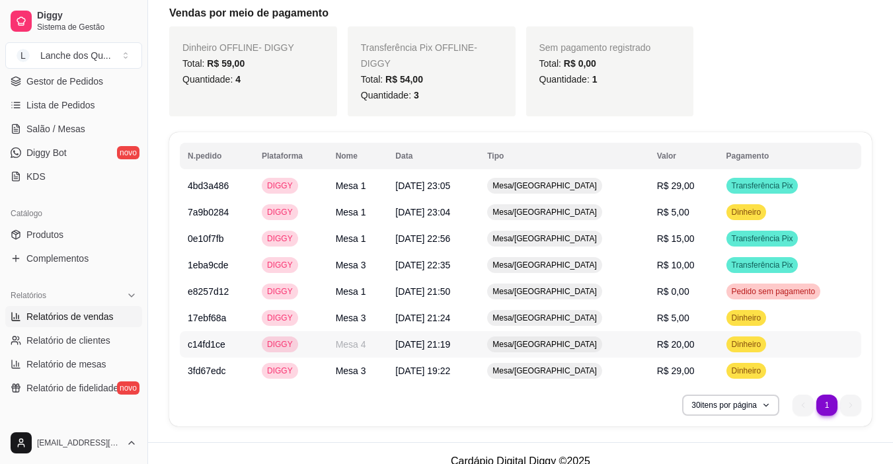
click at [692, 331] on td "R$ 20,00" at bounding box center [683, 344] width 69 height 26
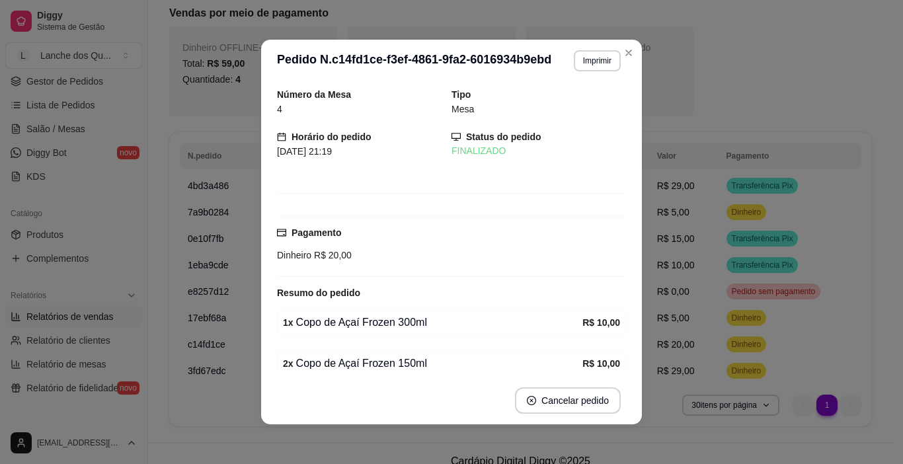
scroll to position [57, 0]
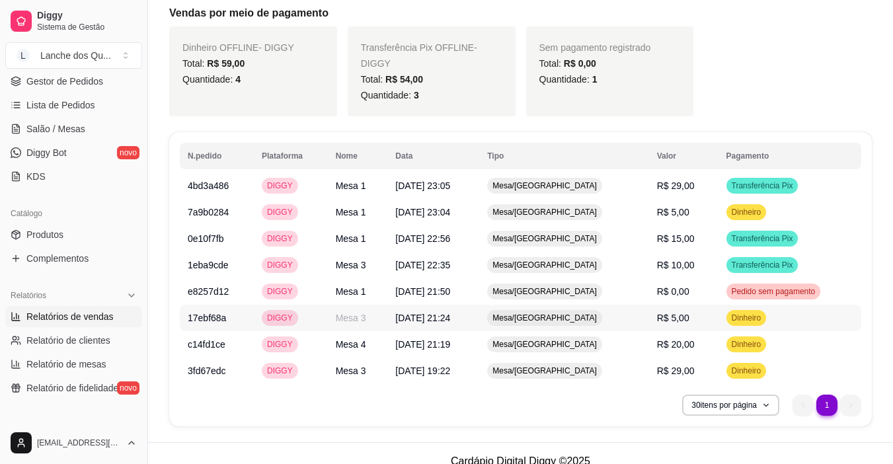
click at [671, 313] on span "R$ 5,00" at bounding box center [673, 318] width 32 height 11
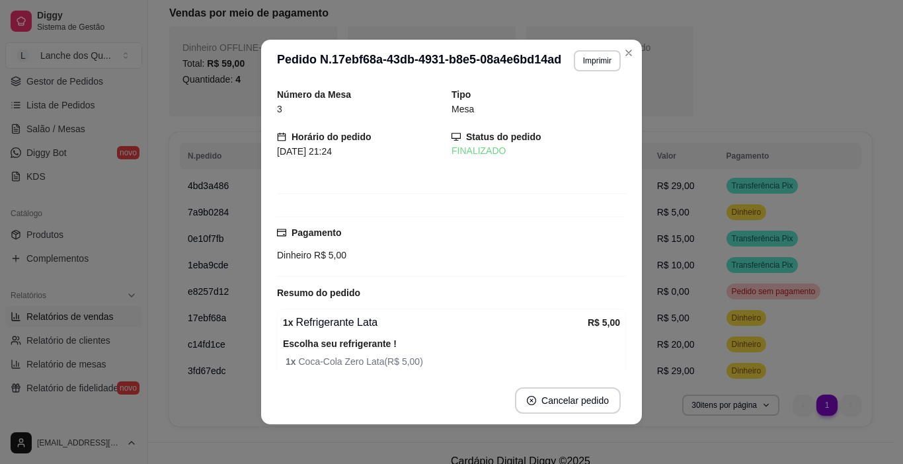
scroll to position [55, 0]
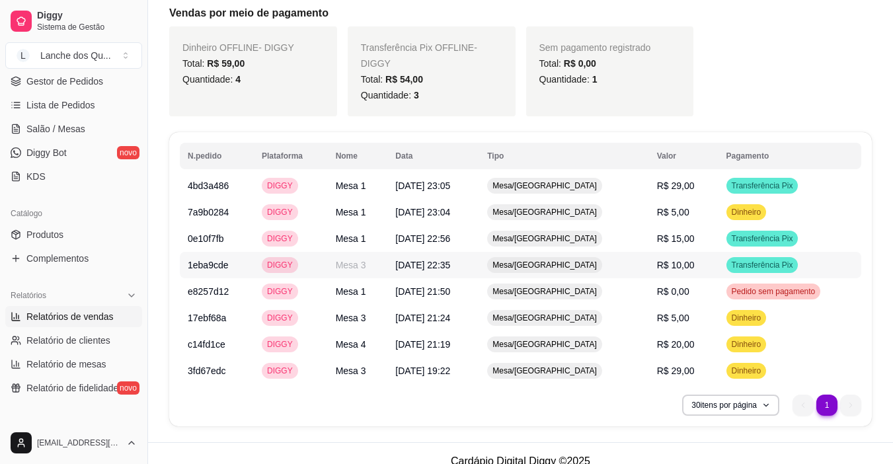
click at [675, 260] on span "R$ 10,00" at bounding box center [676, 265] width 38 height 11
click at [677, 233] on span "R$ 15,00" at bounding box center [676, 238] width 38 height 11
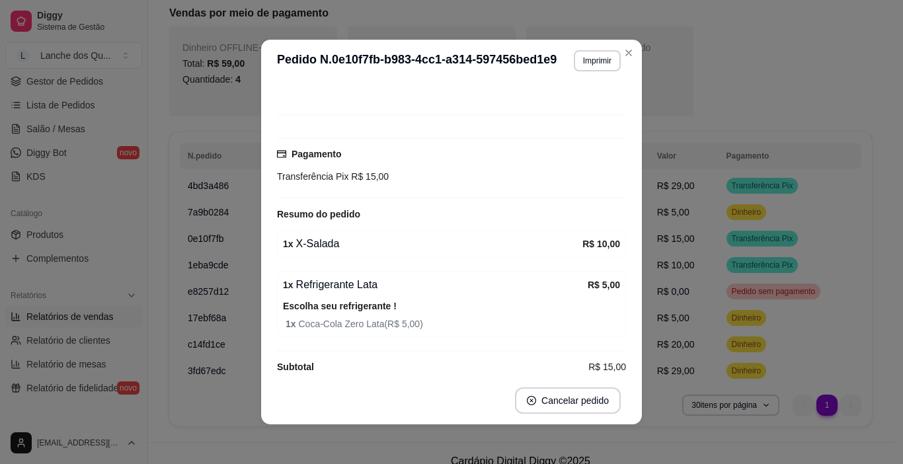
scroll to position [96, 0]
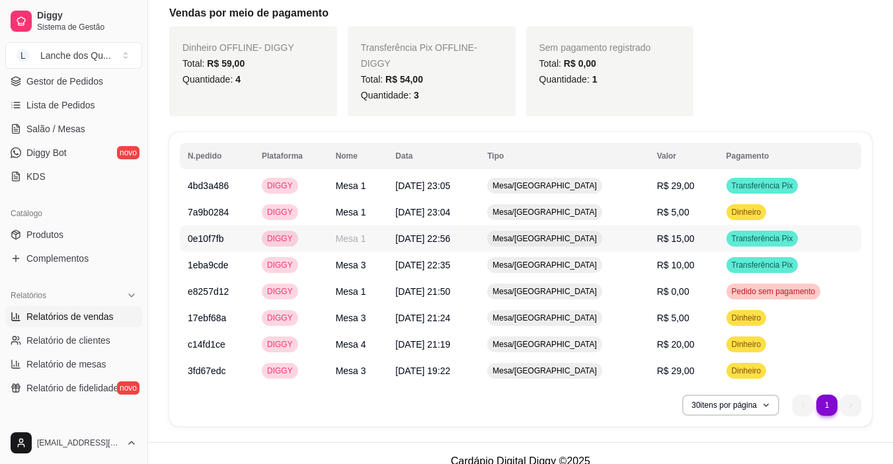
click at [662, 233] on span "R$ 15,00" at bounding box center [676, 238] width 38 height 11
click at [685, 199] on td "R$ 5,00" at bounding box center [683, 212] width 69 height 26
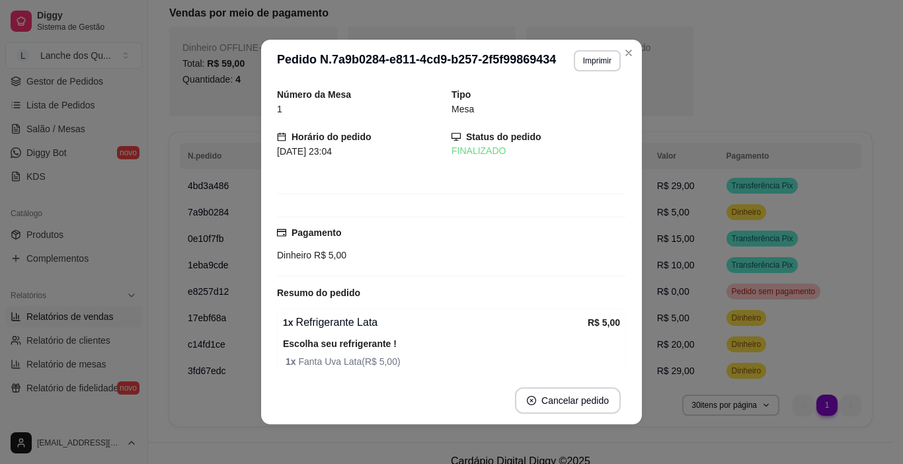
scroll to position [55, 0]
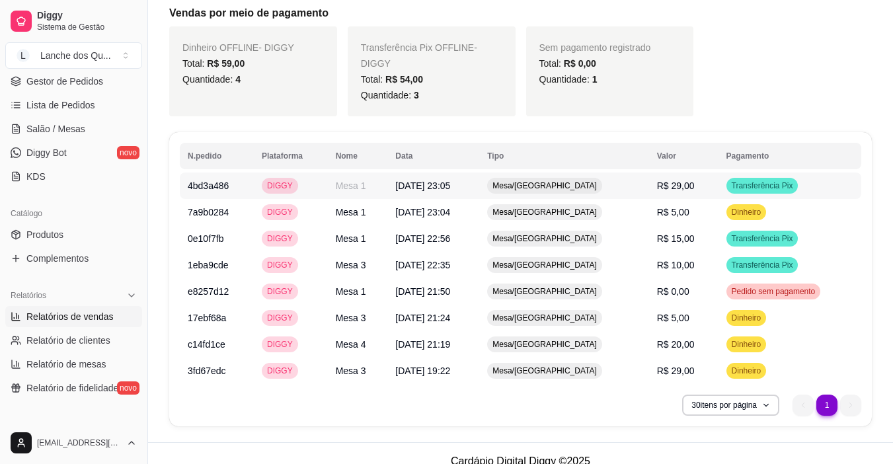
click at [682, 180] on span "R$ 29,00" at bounding box center [676, 185] width 38 height 11
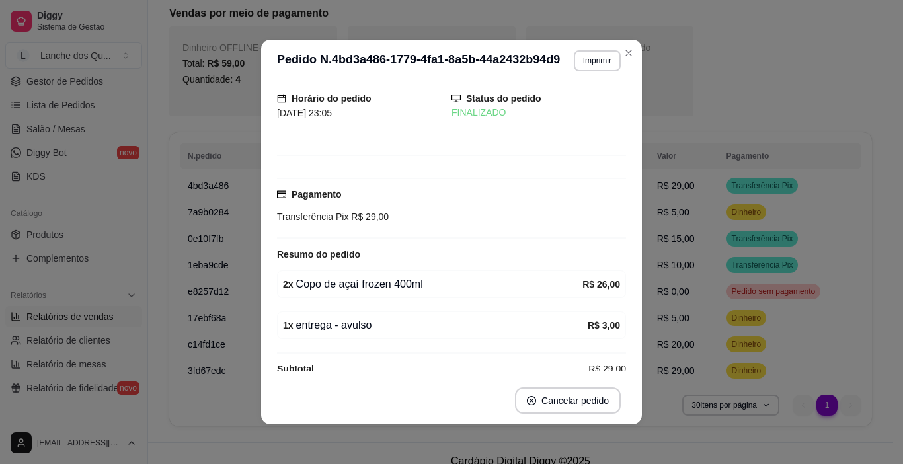
scroll to position [57, 0]
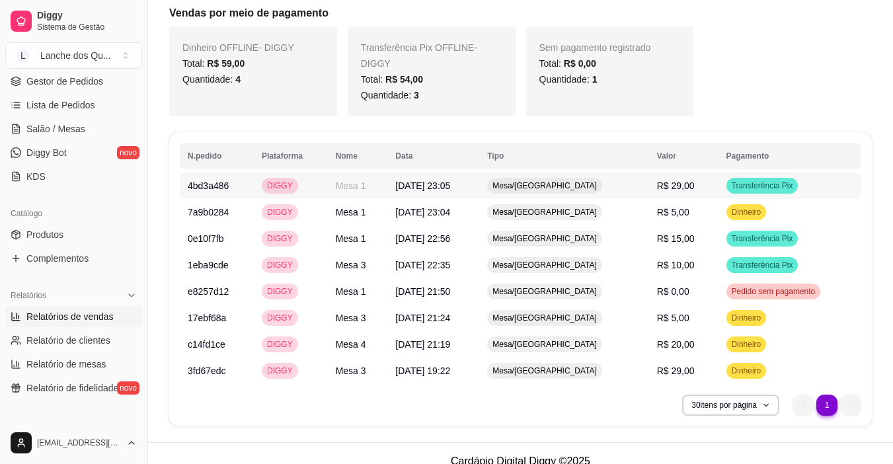
click at [718, 172] on td "Transferência Pix" at bounding box center [789, 185] width 143 height 26
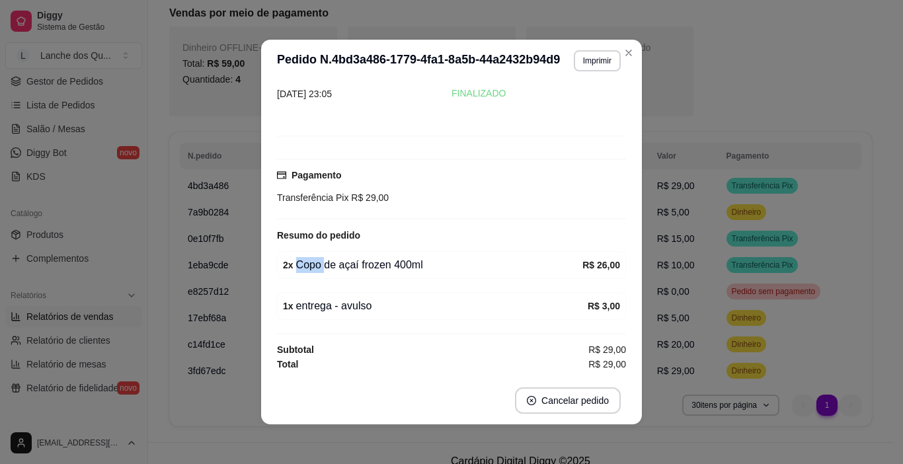
drag, startPoint x: 352, startPoint y: 258, endPoint x: 388, endPoint y: 256, distance: 35.7
click at [388, 256] on div "2 x Copo de açaí frozen 400ml R$ 26,00" at bounding box center [451, 265] width 349 height 28
drag, startPoint x: 287, startPoint y: 271, endPoint x: 359, endPoint y: 266, distance: 72.2
click at [358, 266] on div "2 x Copo de açaí frozen 400ml" at bounding box center [432, 265] width 299 height 16
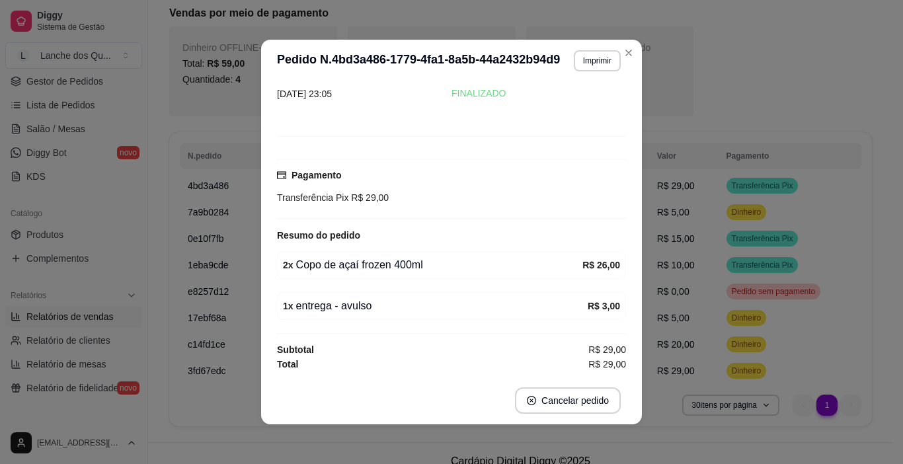
click at [361, 266] on div "2 x Copo de açaí frozen 400ml" at bounding box center [432, 265] width 299 height 16
drag, startPoint x: 314, startPoint y: 266, endPoint x: 440, endPoint y: 263, distance: 126.3
click at [408, 264] on div "2 x Copo de açaí frozen 400ml" at bounding box center [432, 265] width 299 height 16
click at [445, 262] on div "2 x Copo de açaí frozen 400ml" at bounding box center [432, 265] width 299 height 16
drag, startPoint x: 331, startPoint y: 307, endPoint x: 369, endPoint y: 307, distance: 37.7
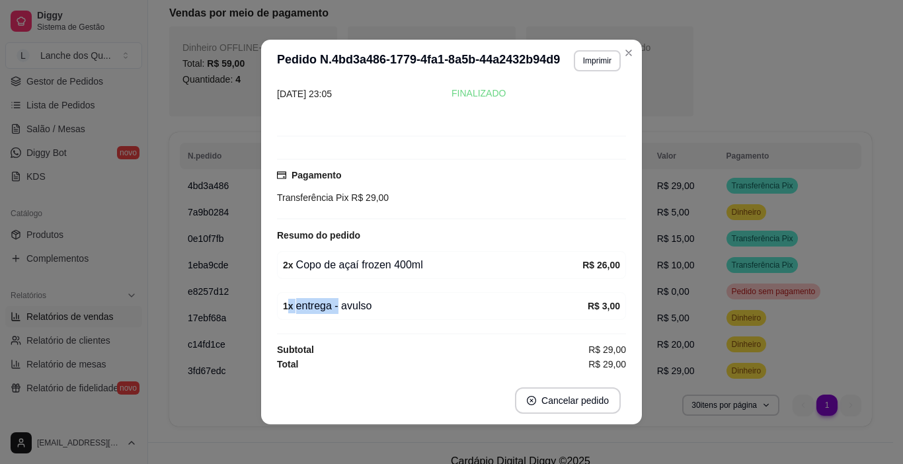
click at [366, 307] on div "1 x entrega - avulso" at bounding box center [435, 306] width 305 height 16
click at [374, 306] on div "1 x entrega - avulso" at bounding box center [435, 306] width 305 height 16
drag, startPoint x: 308, startPoint y: 258, endPoint x: 392, endPoint y: 260, distance: 84.0
click at [391, 260] on div "2 x Copo de açaí frozen 400ml" at bounding box center [432, 265] width 299 height 16
click at [394, 260] on div "2 x Copo de açaí frozen 400ml" at bounding box center [432, 265] width 299 height 16
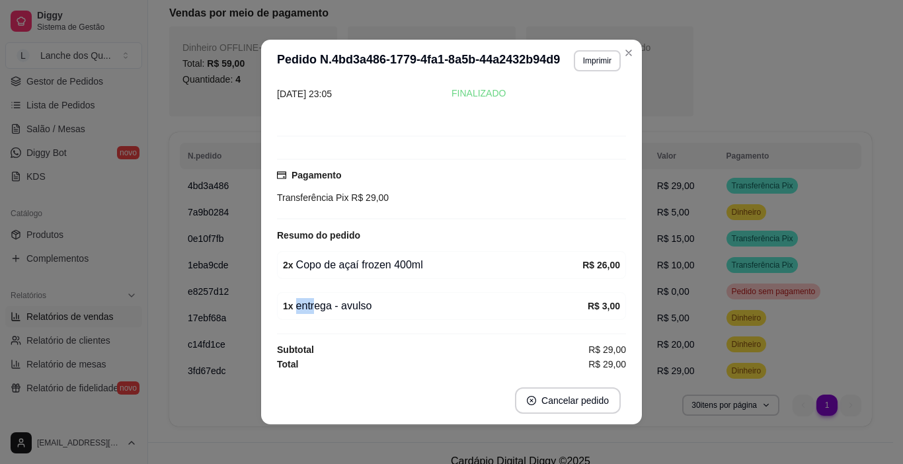
drag, startPoint x: 307, startPoint y: 304, endPoint x: 416, endPoint y: 311, distance: 109.3
click at [413, 311] on div "1 x entrega - avulso" at bounding box center [435, 306] width 305 height 16
click at [416, 311] on div "1 x entrega - avulso" at bounding box center [435, 306] width 305 height 16
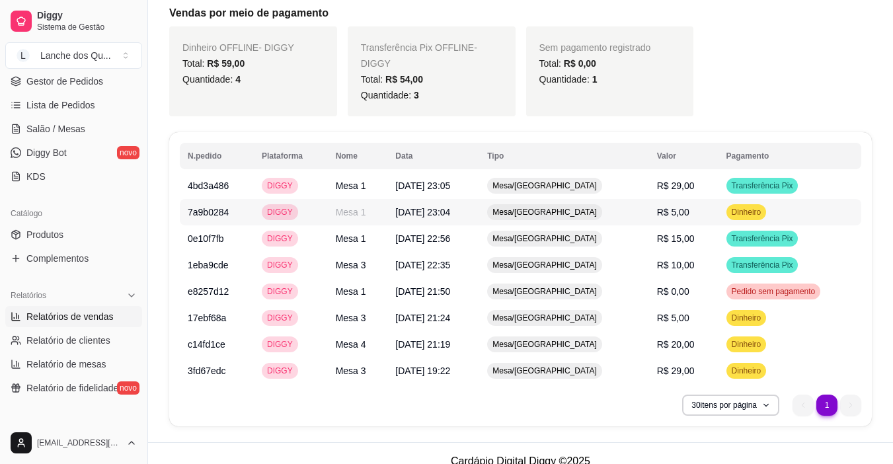
click at [699, 199] on td "R$ 5,00" at bounding box center [683, 212] width 69 height 26
click at [733, 233] on span "Transferência Pix" at bounding box center [762, 238] width 67 height 11
click at [718, 252] on td "Transferência Pix" at bounding box center [789, 265] width 143 height 26
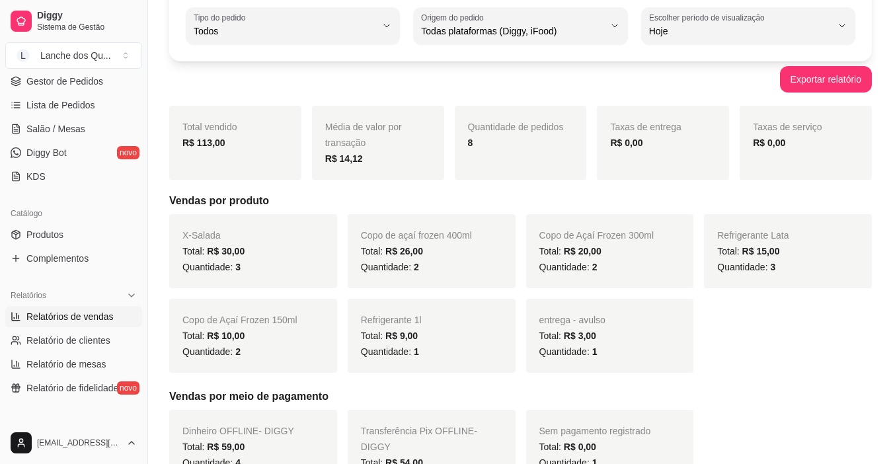
scroll to position [8, 0]
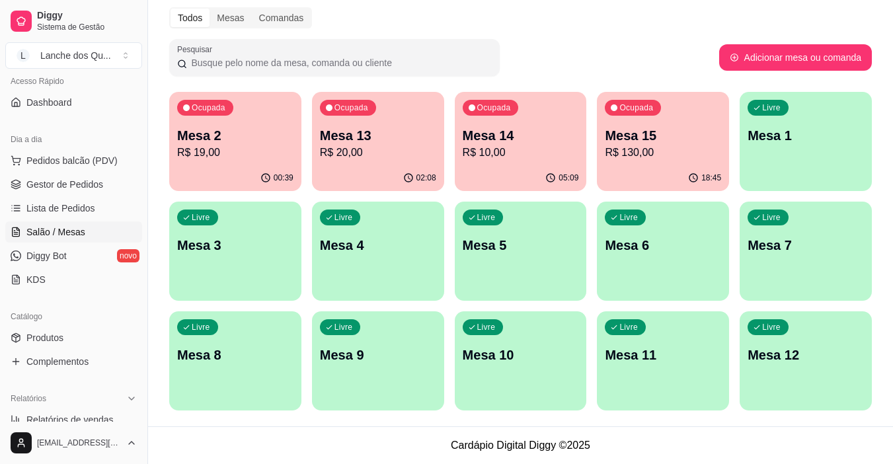
scroll to position [330, 0]
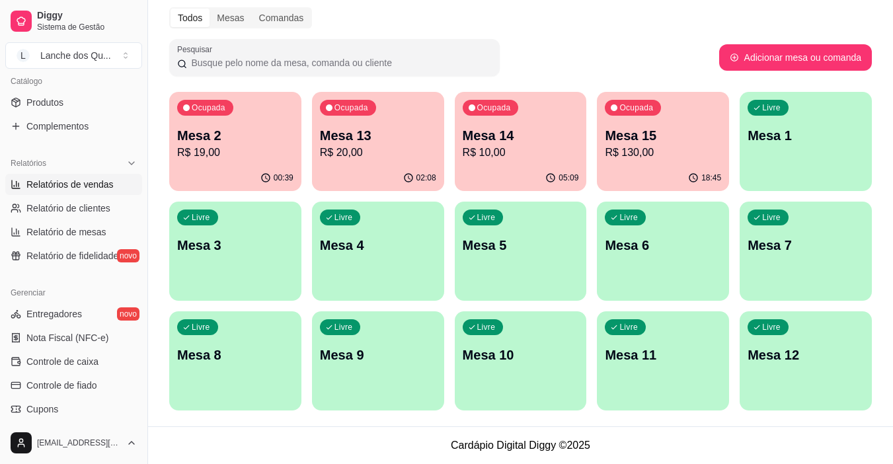
click at [63, 186] on span "Relatórios de vendas" at bounding box center [69, 184] width 87 height 13
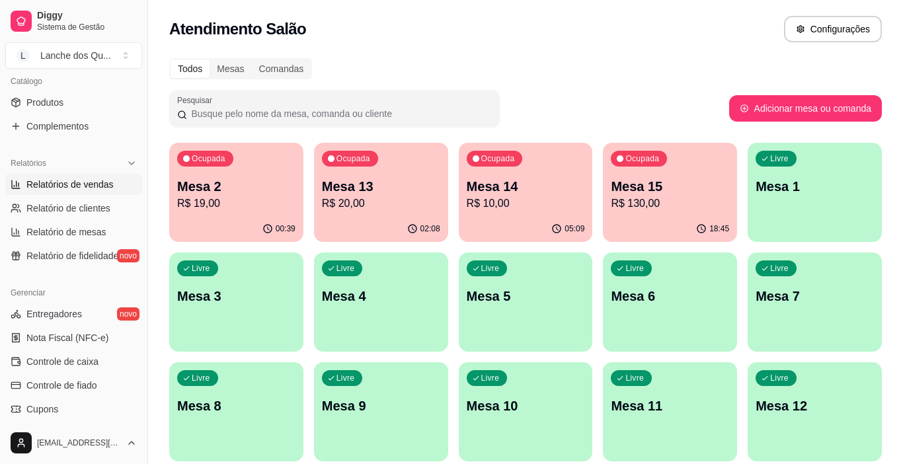
select select "ALL"
select select "0"
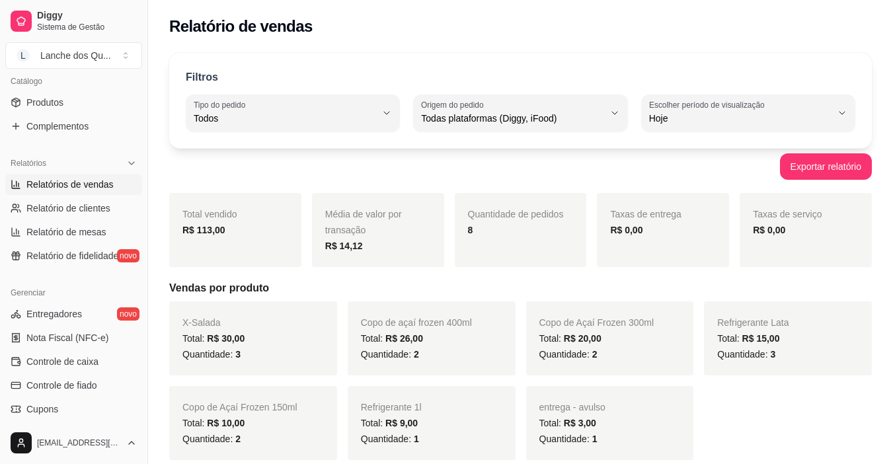
scroll to position [330, 0]
